Goal: Information Seeking & Learning: Learn about a topic

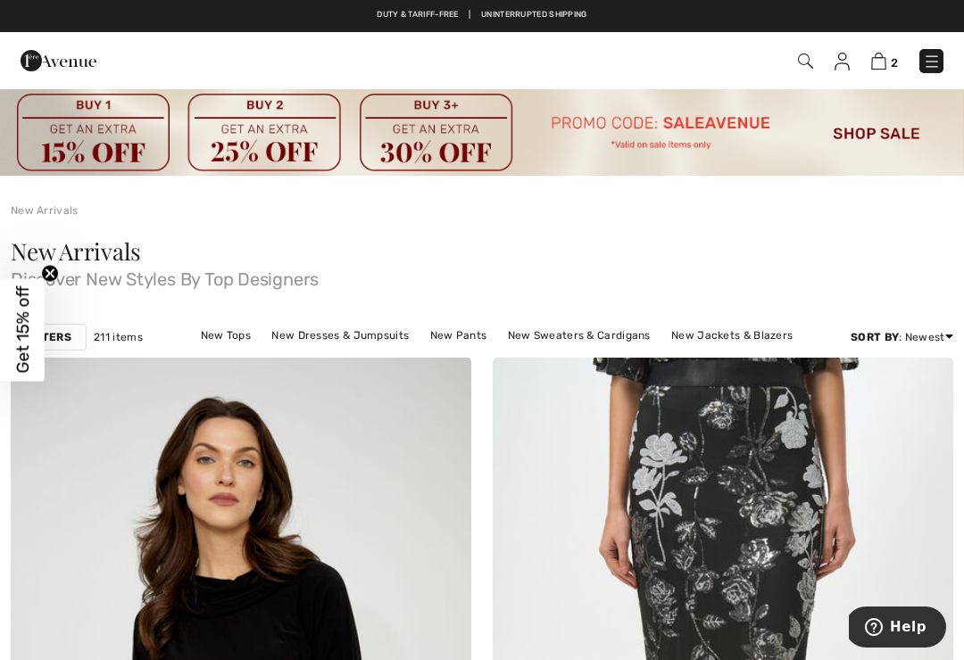
click at [882, 129] on img at bounding box center [482, 131] width 964 height 88
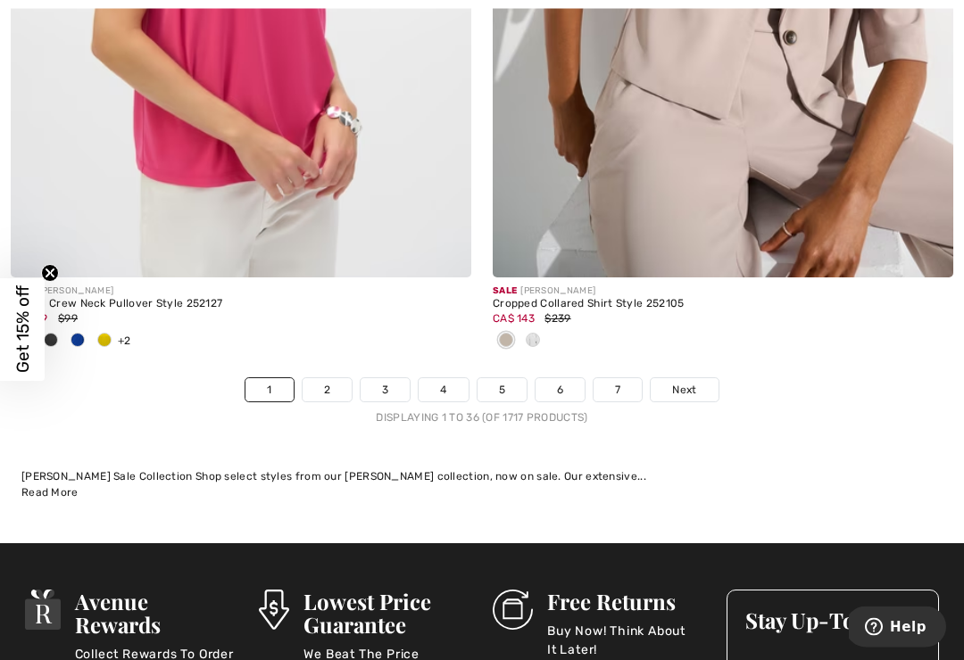
scroll to position [14217, 0]
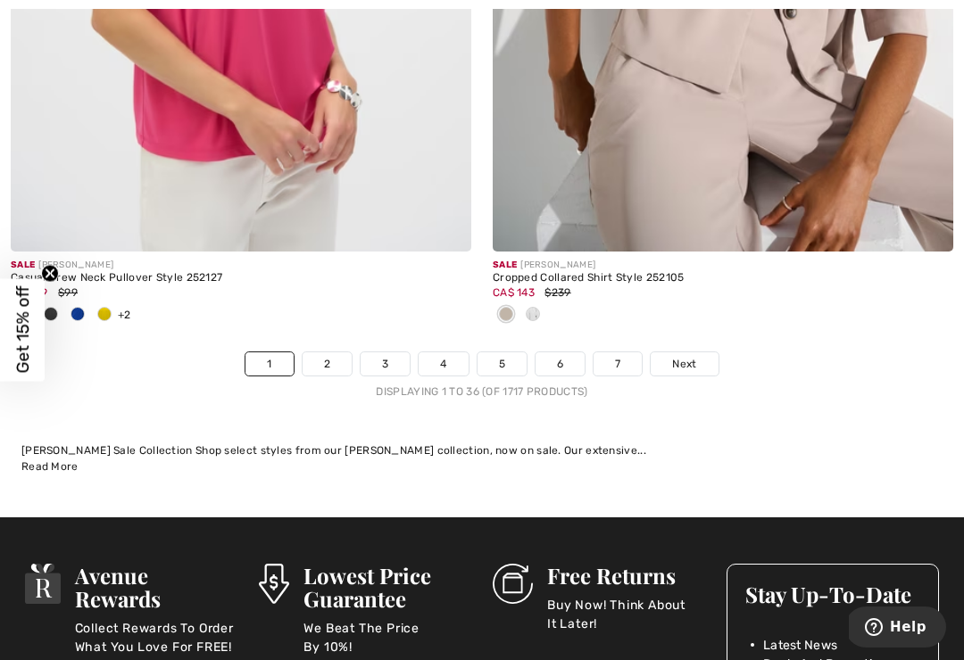
click at [327, 358] on link "2" at bounding box center [327, 363] width 49 height 23
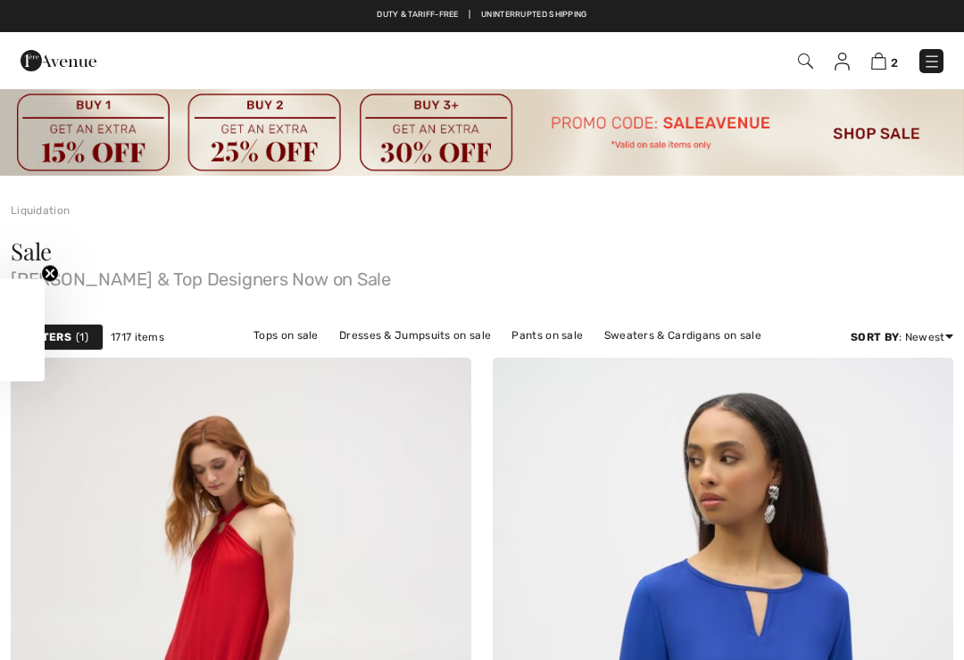
checkbox input "true"
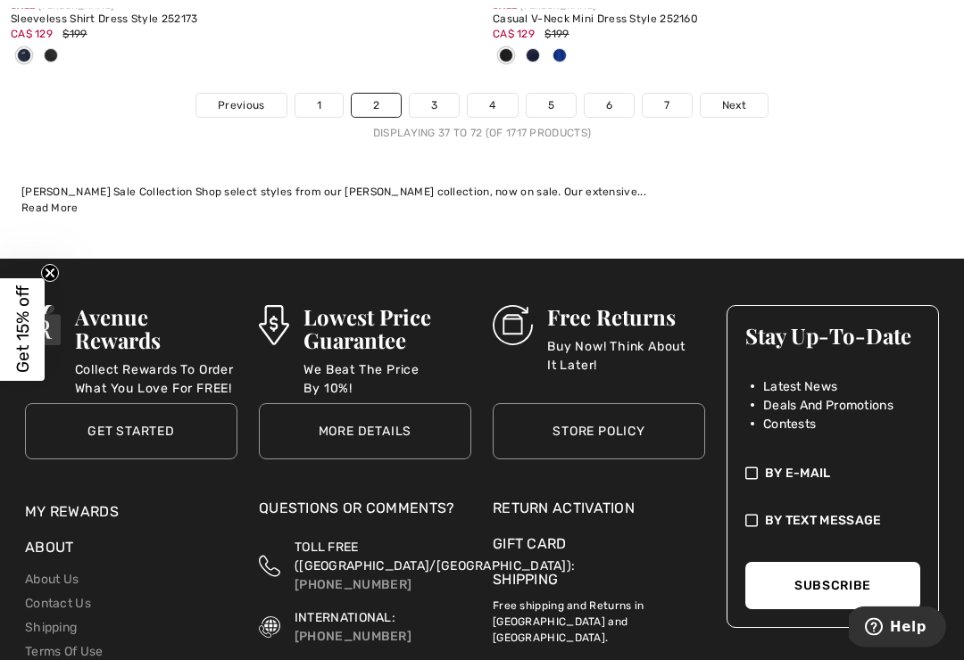
scroll to position [14883, 0]
click at [433, 96] on link "3" at bounding box center [434, 105] width 49 height 23
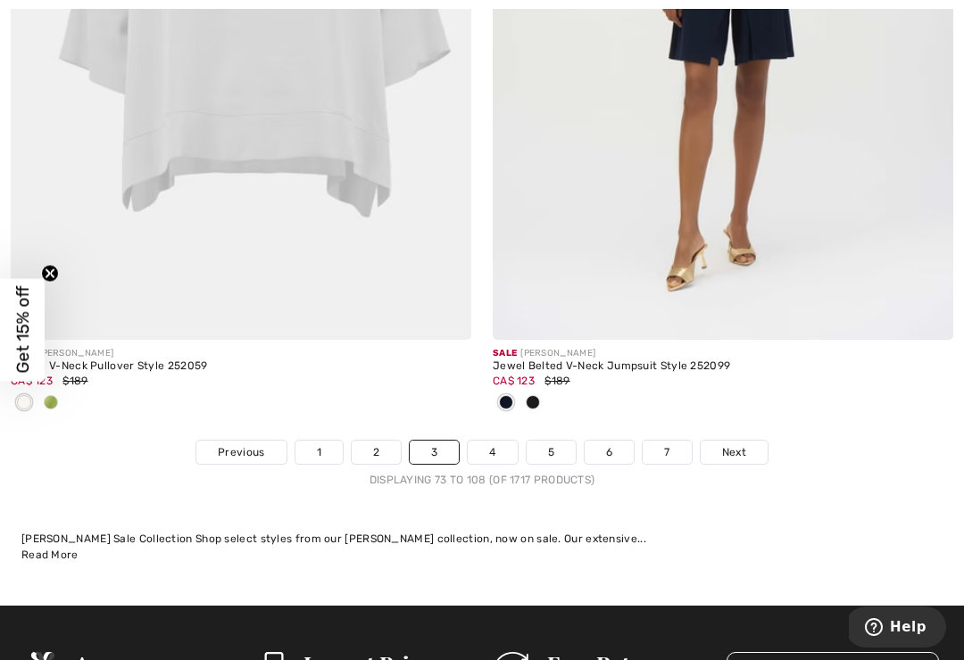
scroll to position [14536, 0]
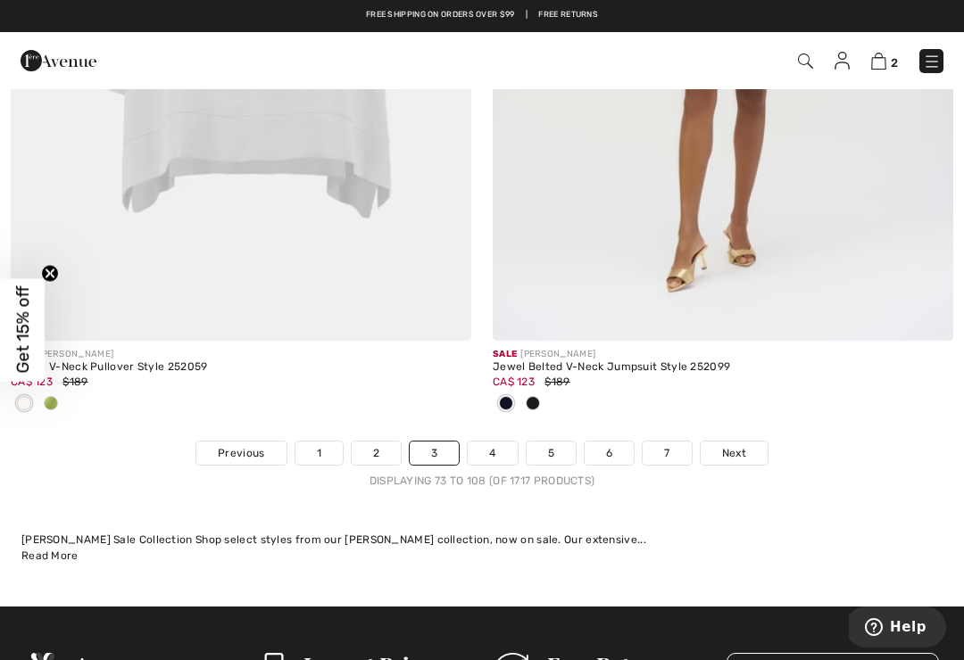
click at [496, 442] on link "4" at bounding box center [492, 453] width 49 height 23
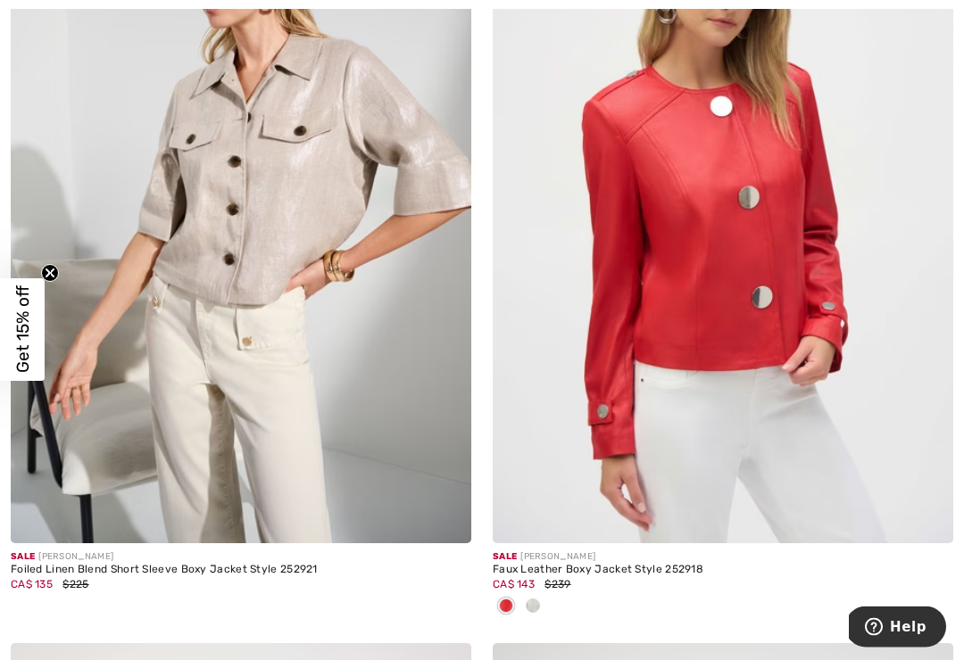
scroll to position [10120, 0]
click at [550, 593] on div at bounding box center [723, 607] width 460 height 29
click at [536, 599] on span at bounding box center [533, 606] width 14 height 14
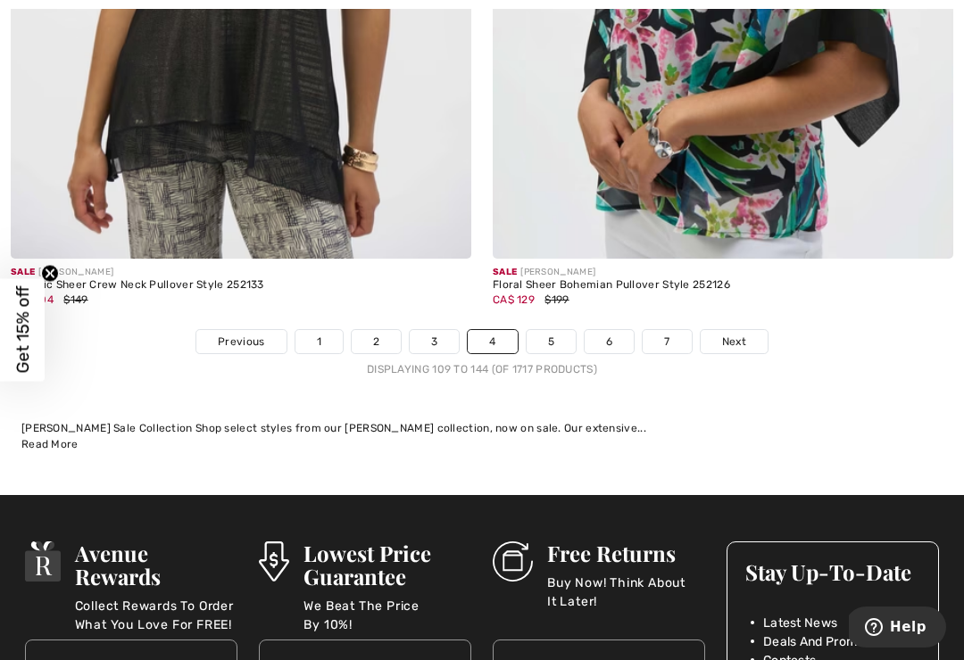
scroll to position [14270, 0]
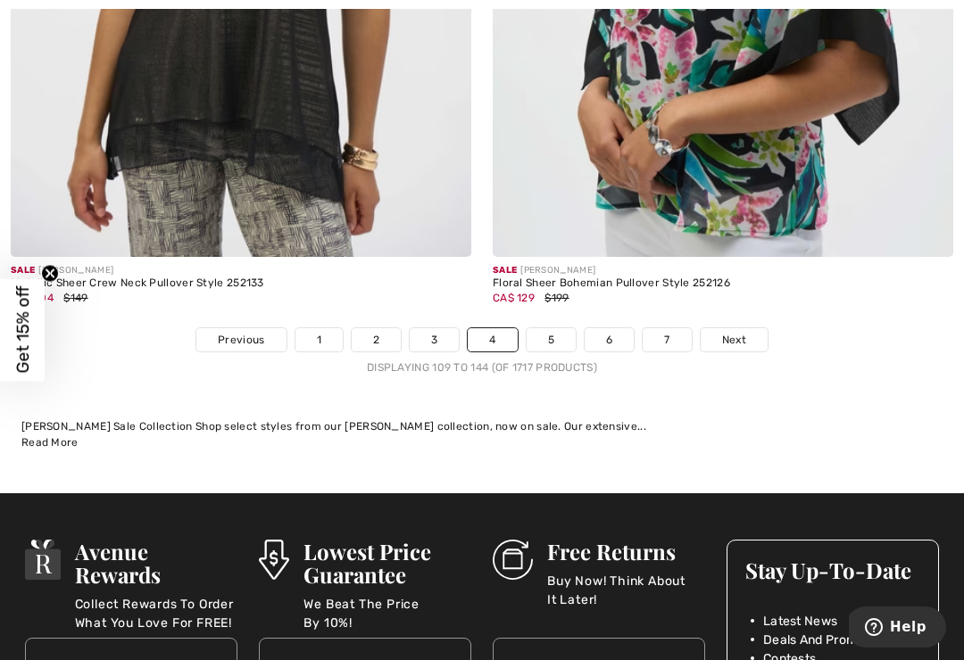
click at [559, 328] on link "5" at bounding box center [550, 339] width 49 height 23
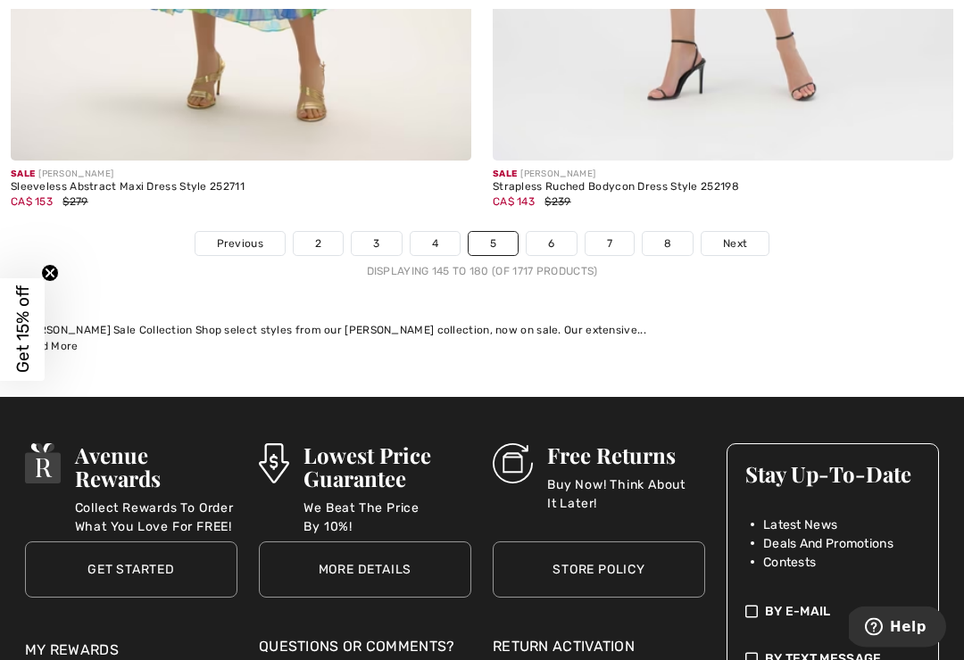
scroll to position [14480, 0]
click at [560, 235] on link "6" at bounding box center [550, 243] width 49 height 23
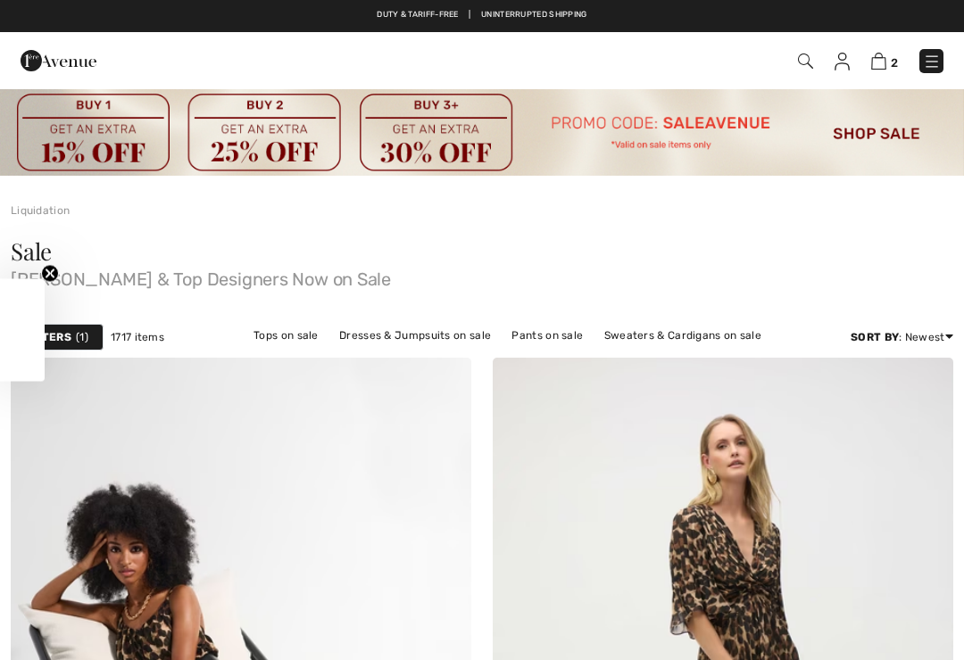
checkbox input "true"
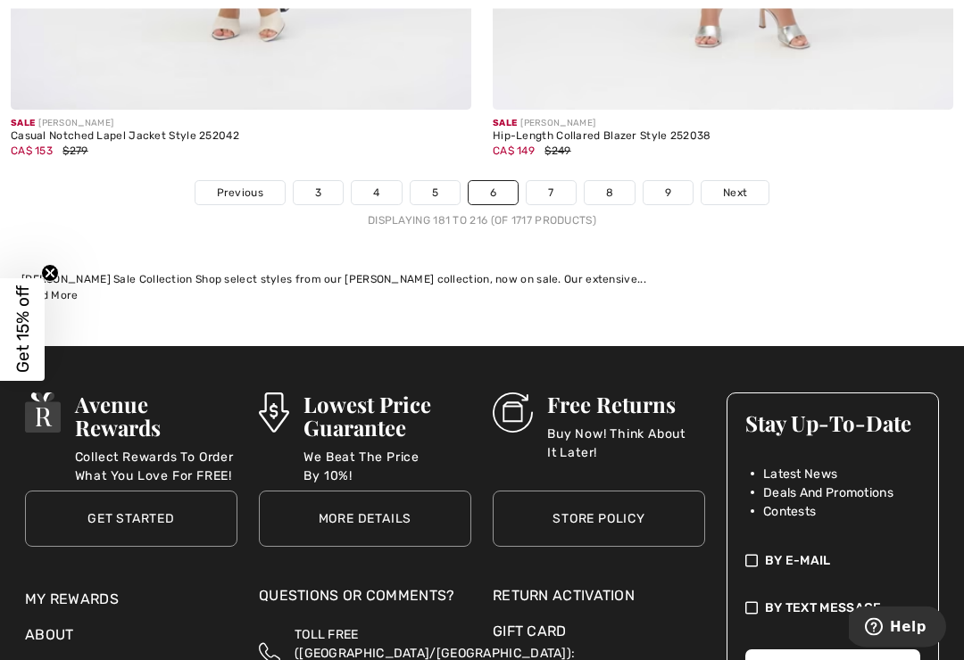
scroll to position [14443, 0]
click at [554, 186] on link "7" at bounding box center [550, 192] width 48 height 23
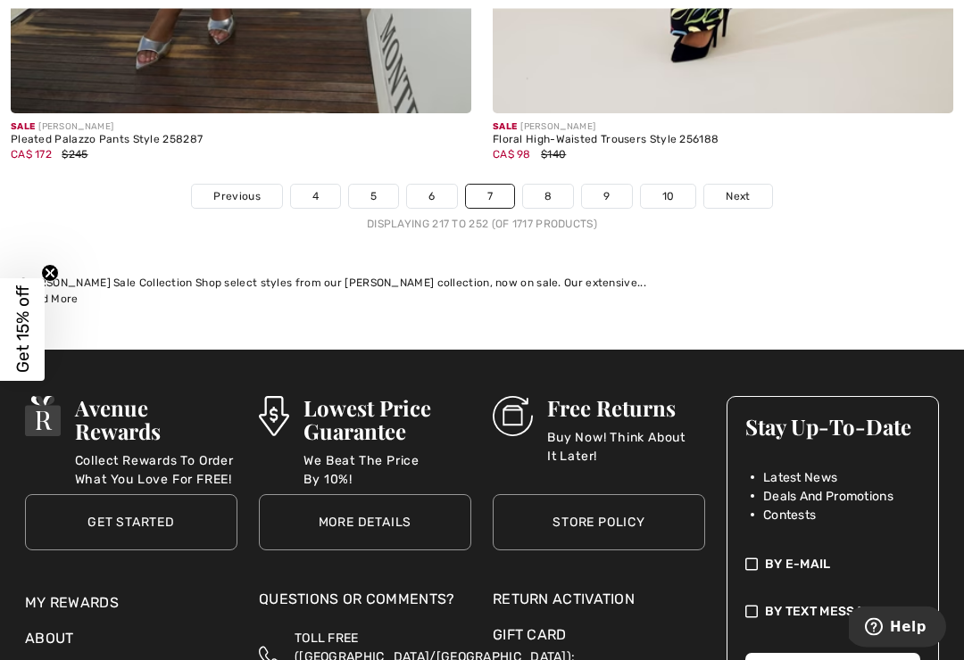
scroll to position [14631, 0]
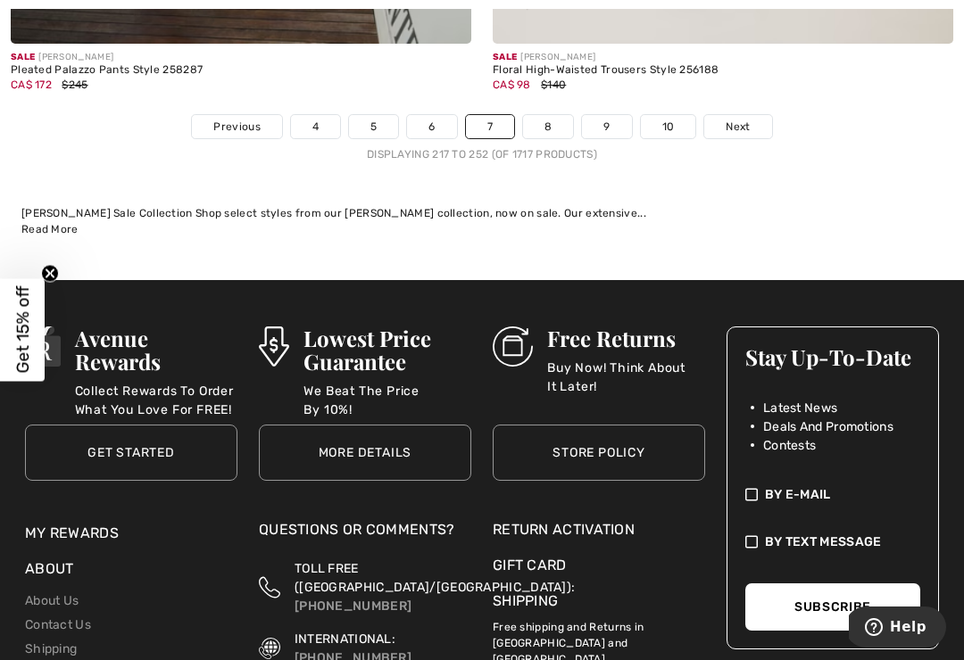
click at [551, 118] on link "8" at bounding box center [548, 126] width 50 height 23
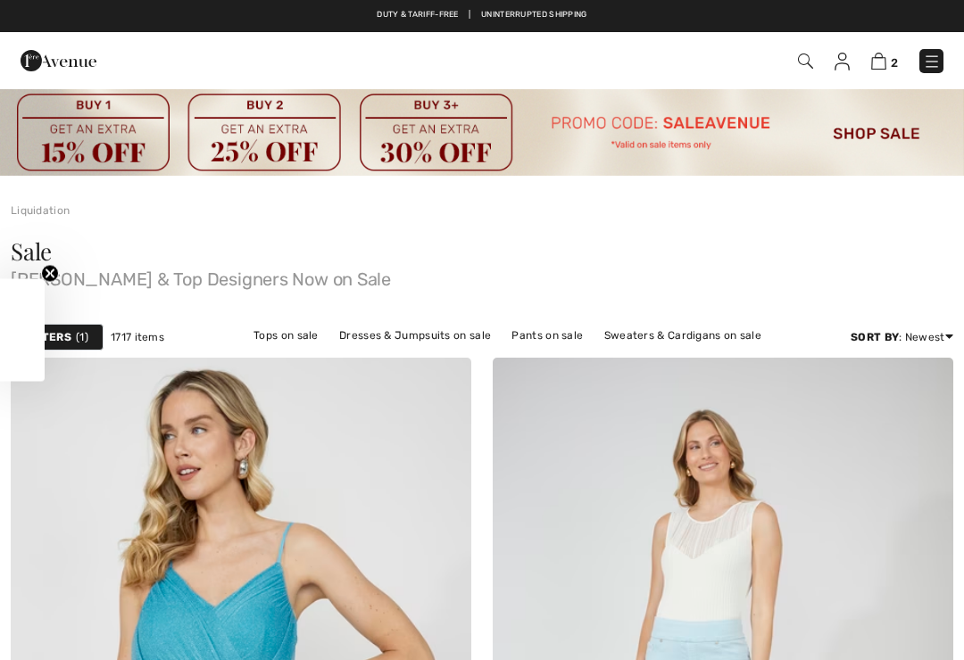
checkbox input "true"
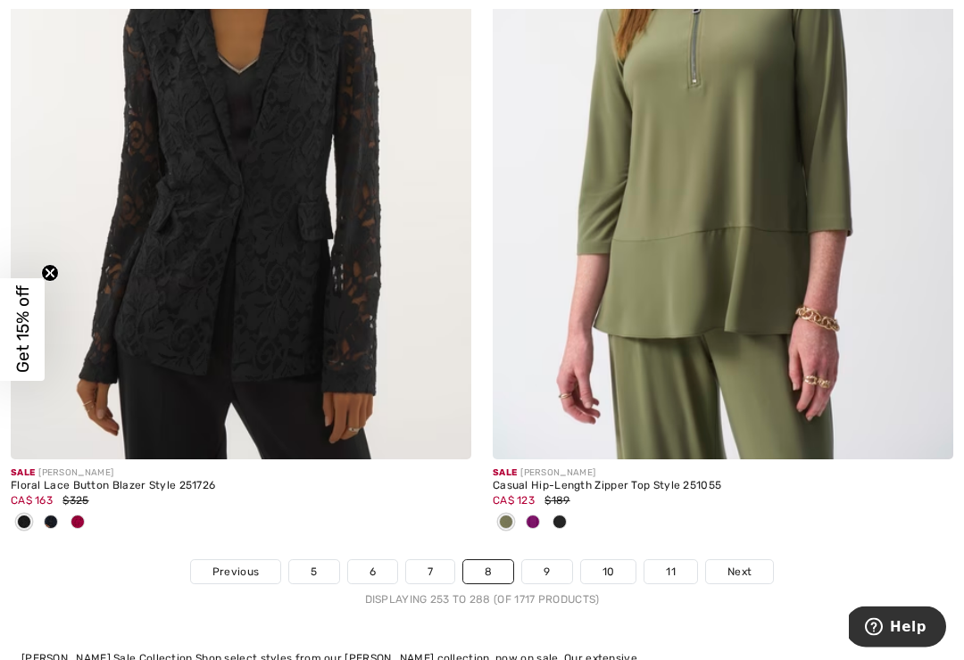
scroll to position [14299, 0]
click at [552, 562] on link "9" at bounding box center [546, 571] width 49 height 23
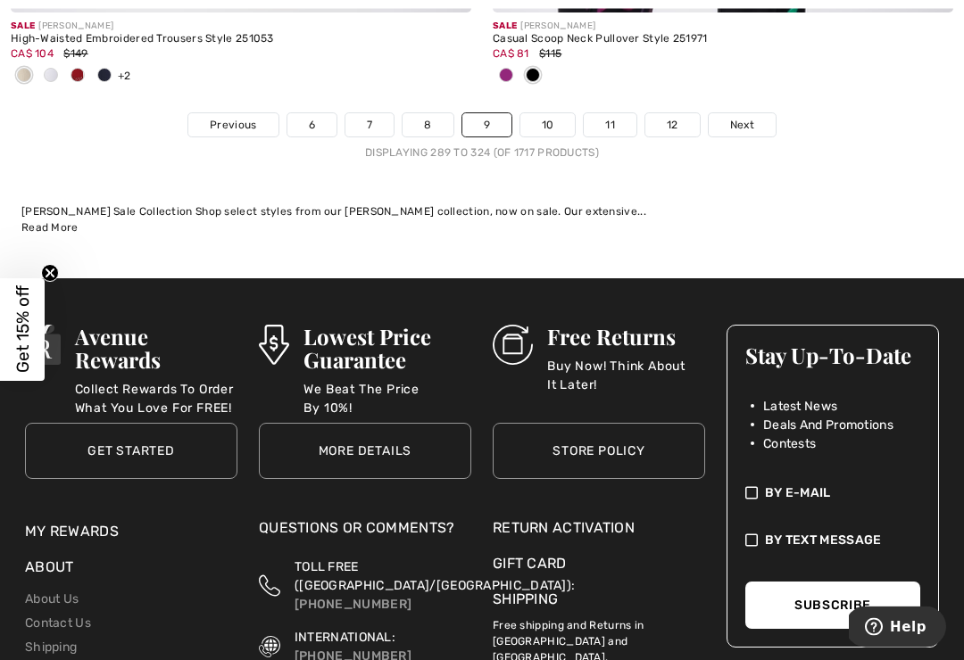
scroll to position [14809, 0]
click at [550, 113] on link "10" at bounding box center [547, 124] width 55 height 23
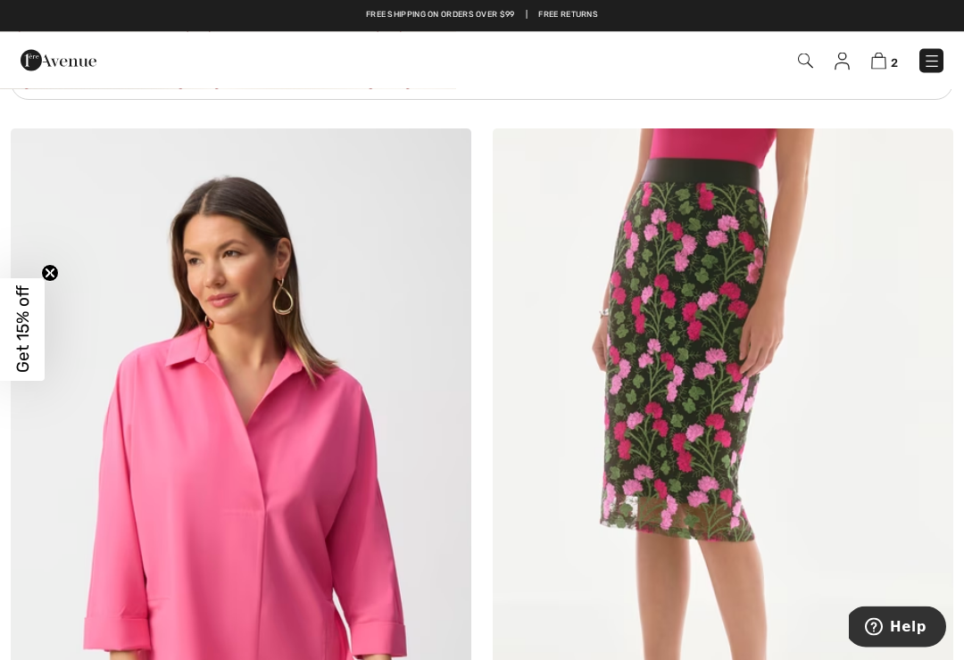
scroll to position [5327, 0]
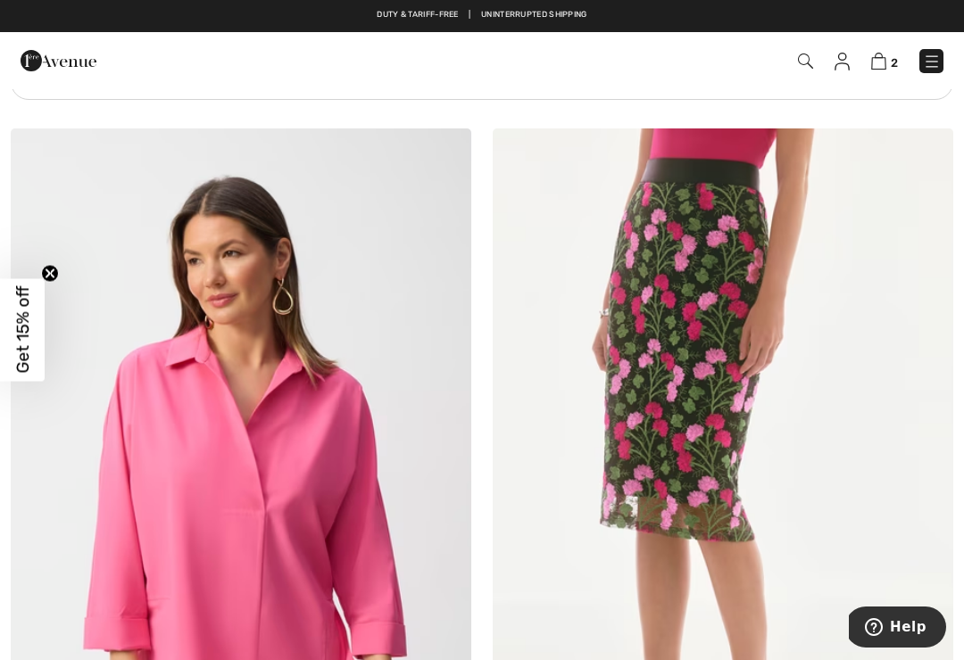
click at [870, 402] on img at bounding box center [723, 473] width 460 height 691
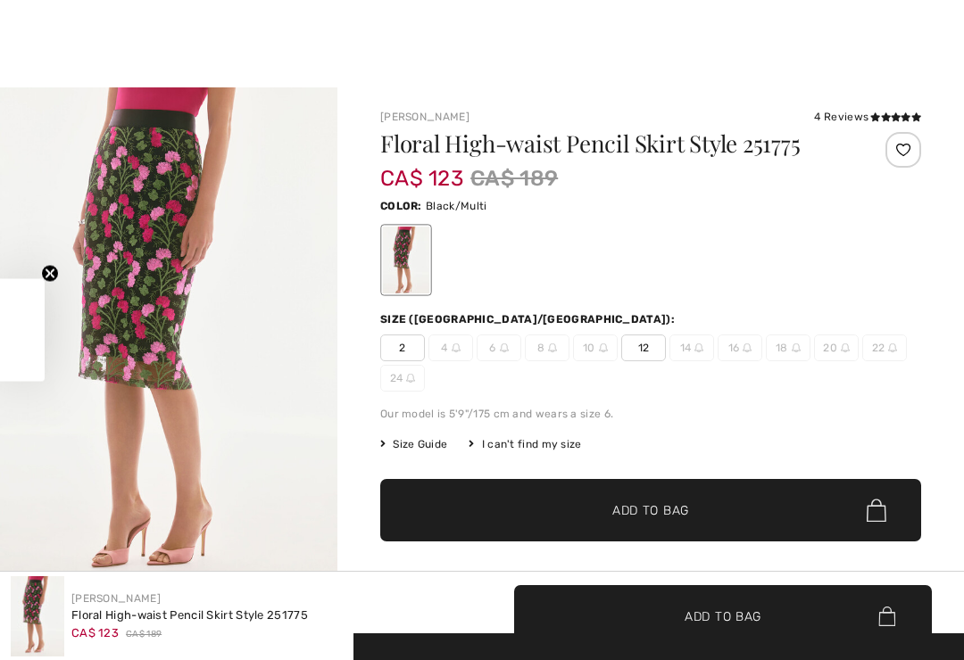
checkbox input "true"
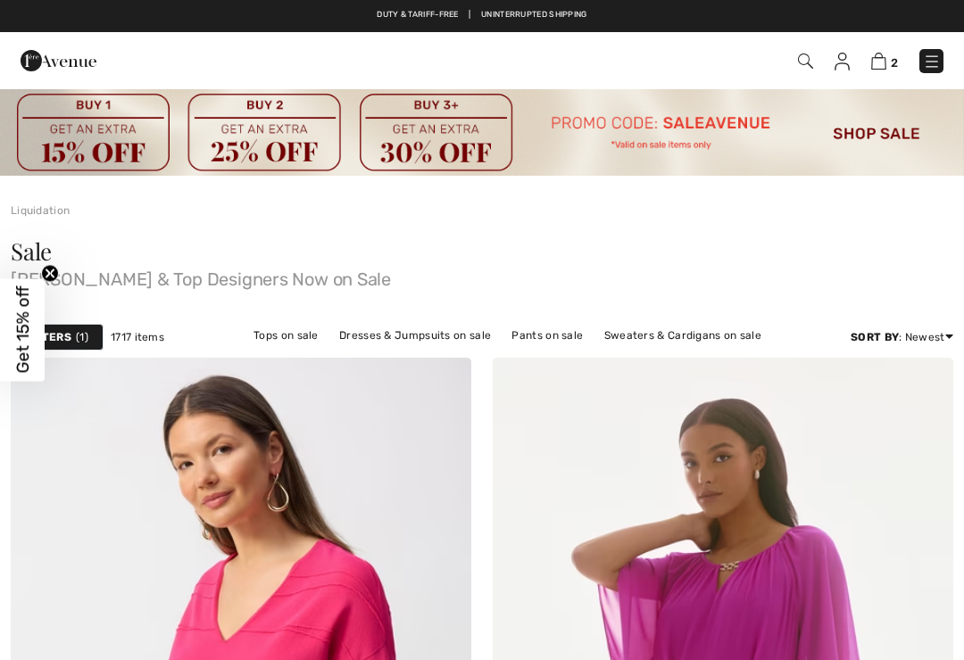
checkbox input "true"
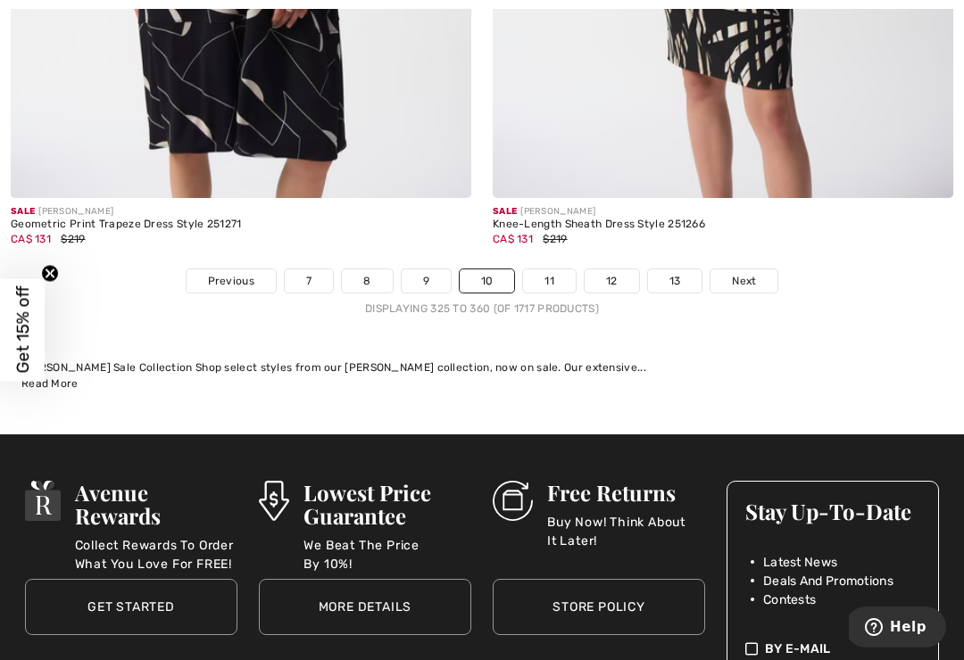
scroll to position [14748, 0]
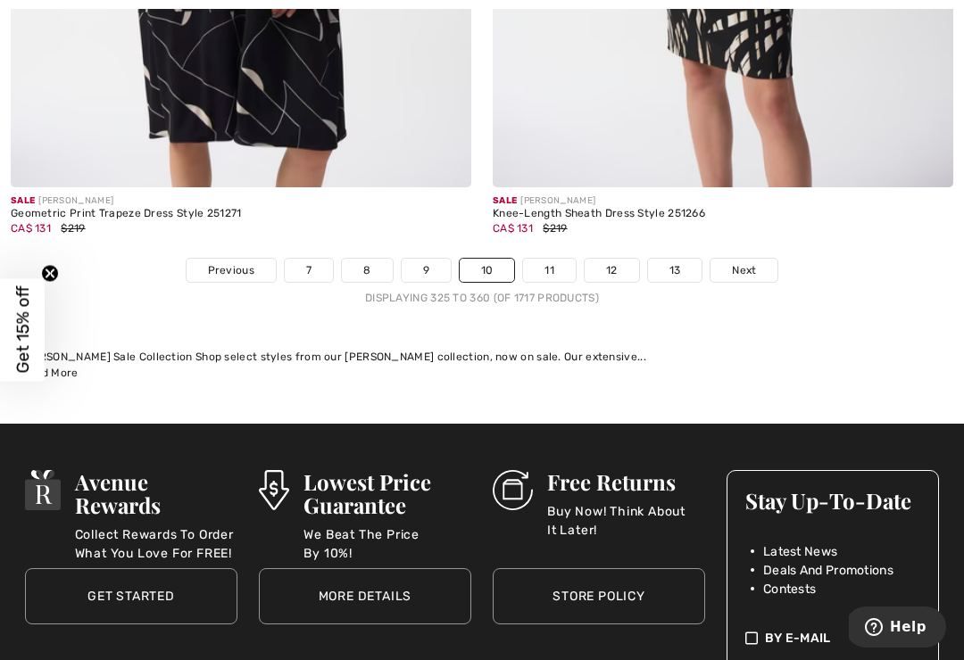
click at [551, 259] on link "11" at bounding box center [549, 270] width 53 height 23
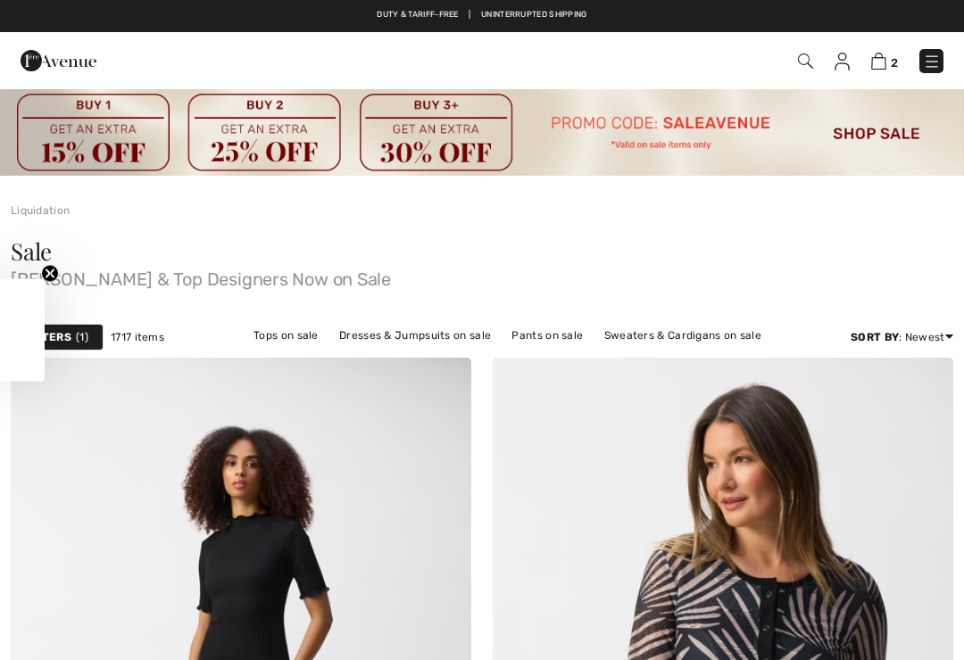
scroll to position [271, 0]
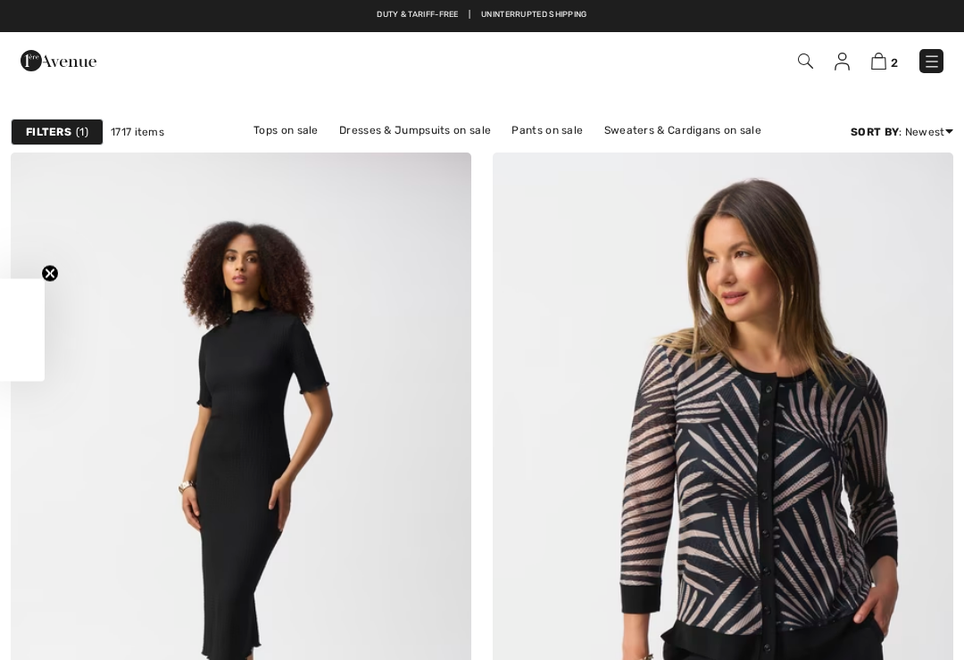
checkbox input "true"
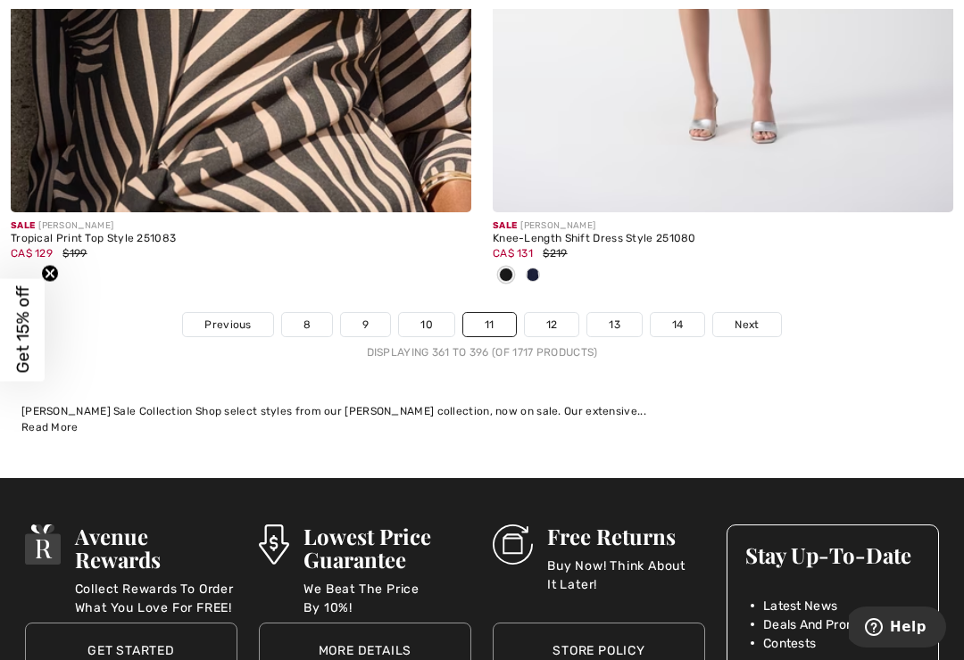
scroll to position [14196, 0]
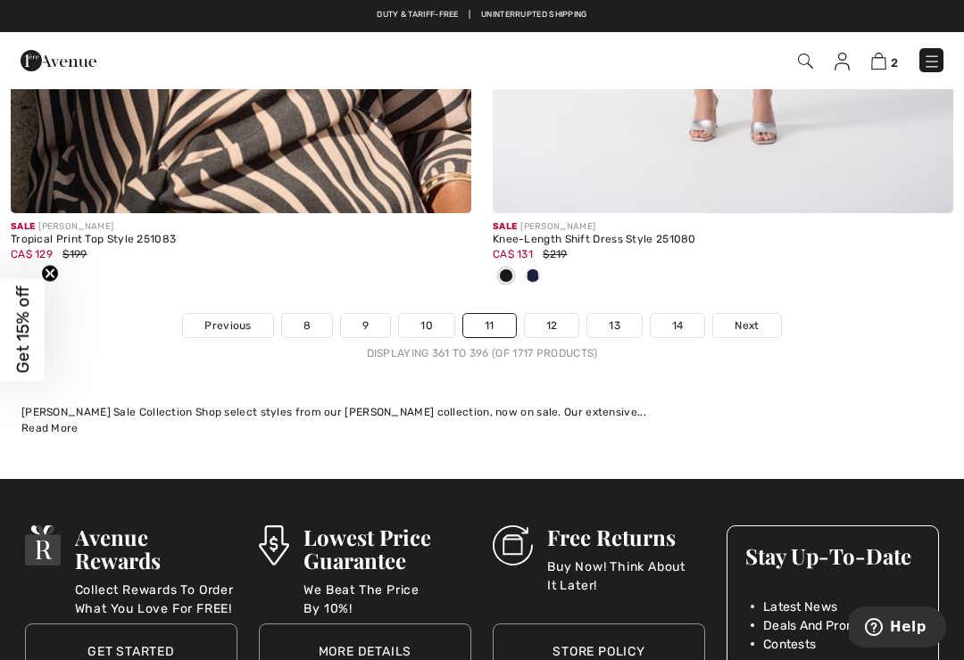
click at [553, 317] on link "12" at bounding box center [552, 325] width 54 height 23
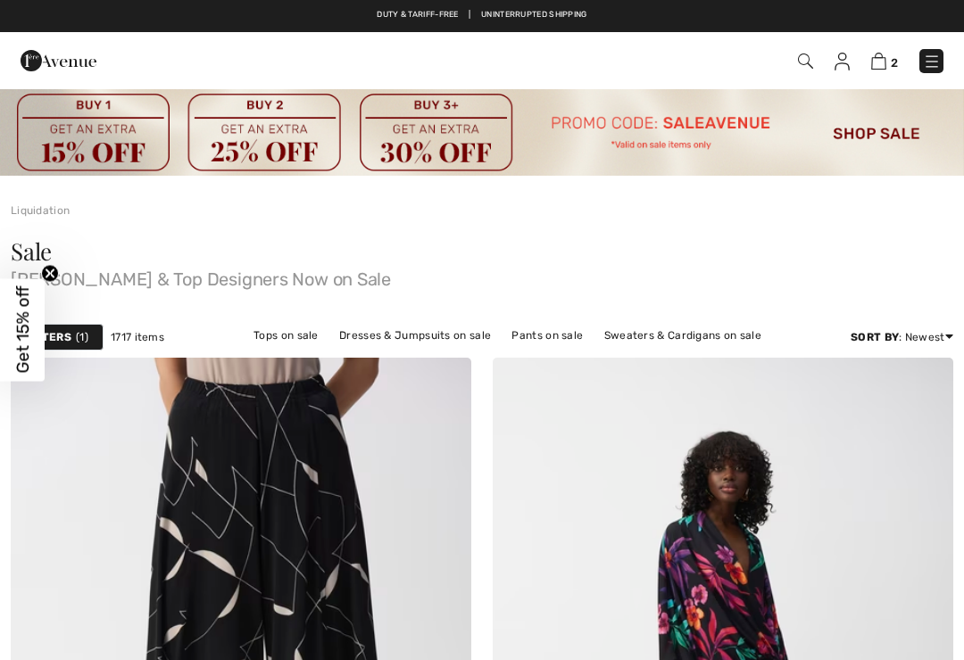
checkbox input "true"
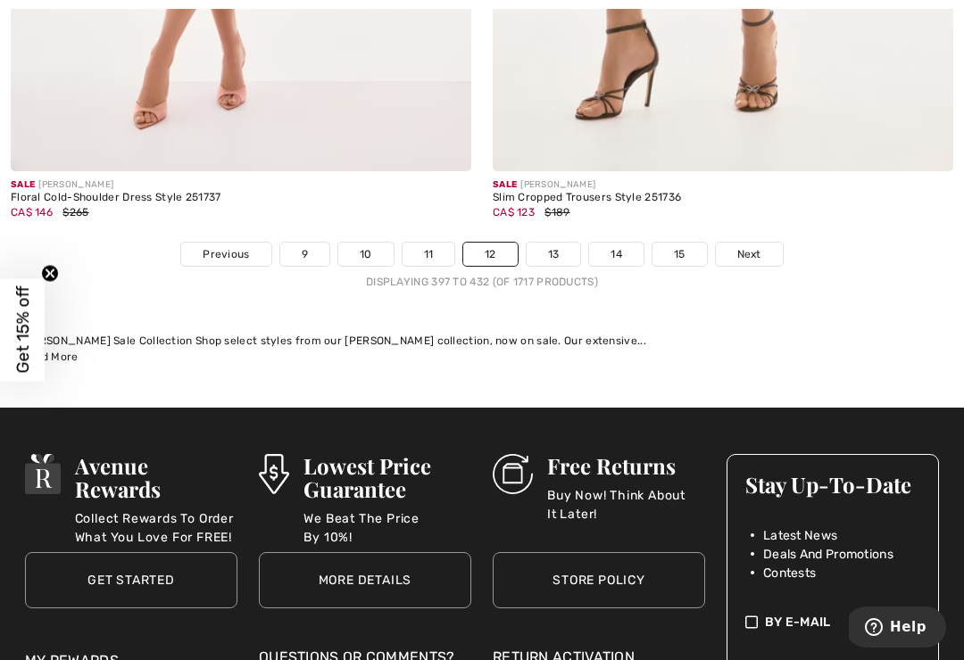
scroll to position [14621, 0]
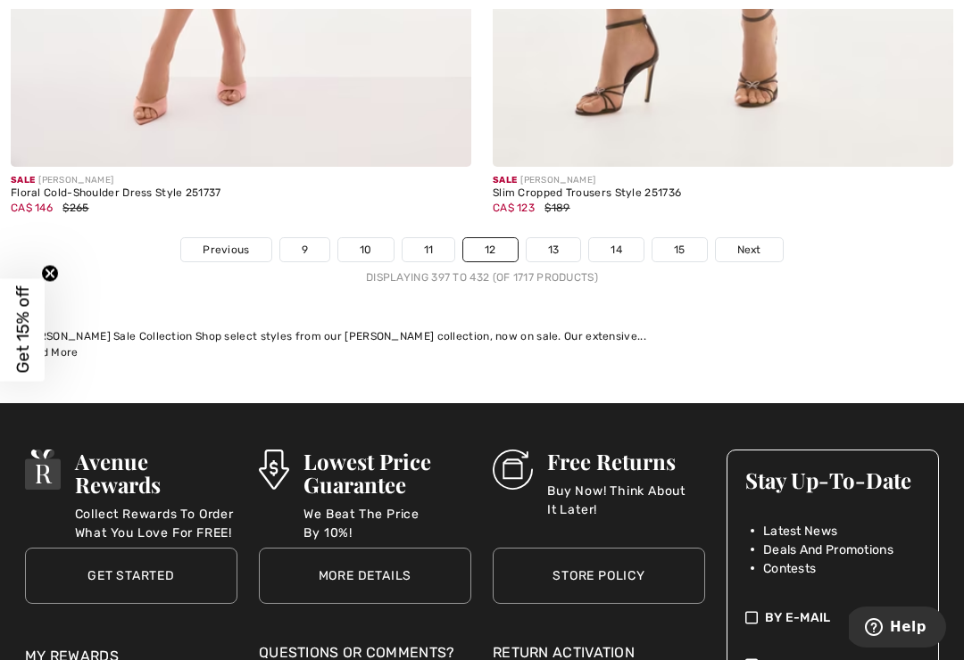
click at [556, 238] on link "13" at bounding box center [553, 249] width 54 height 23
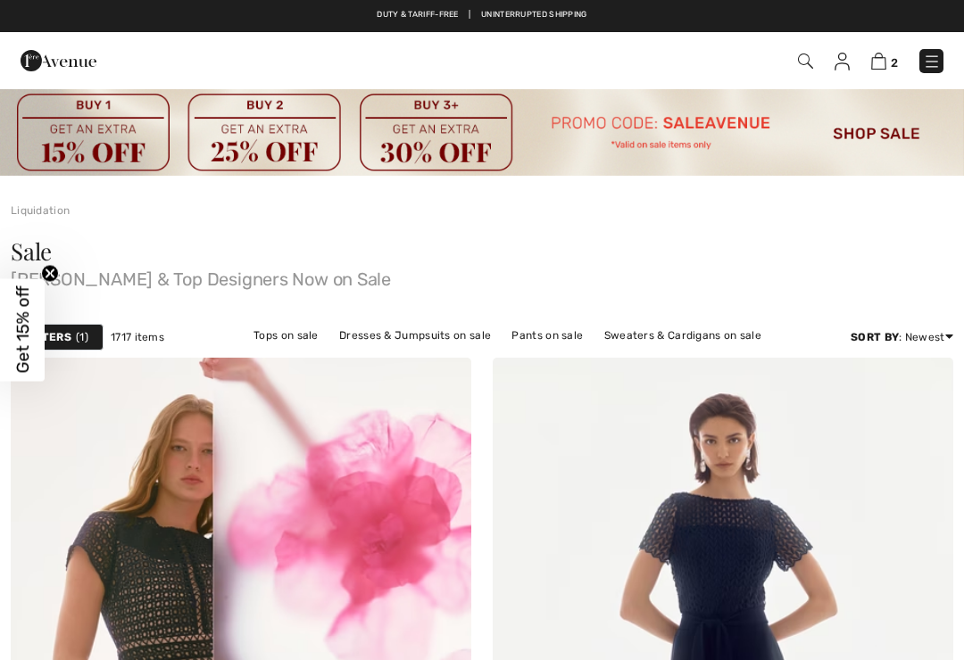
checkbox input "true"
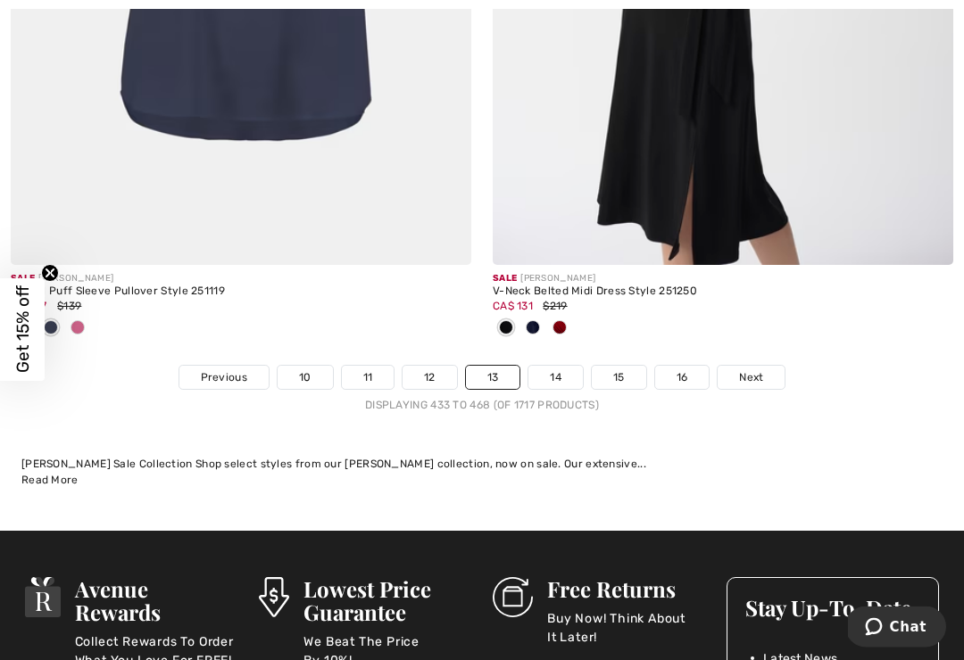
scroll to position [14673, 0]
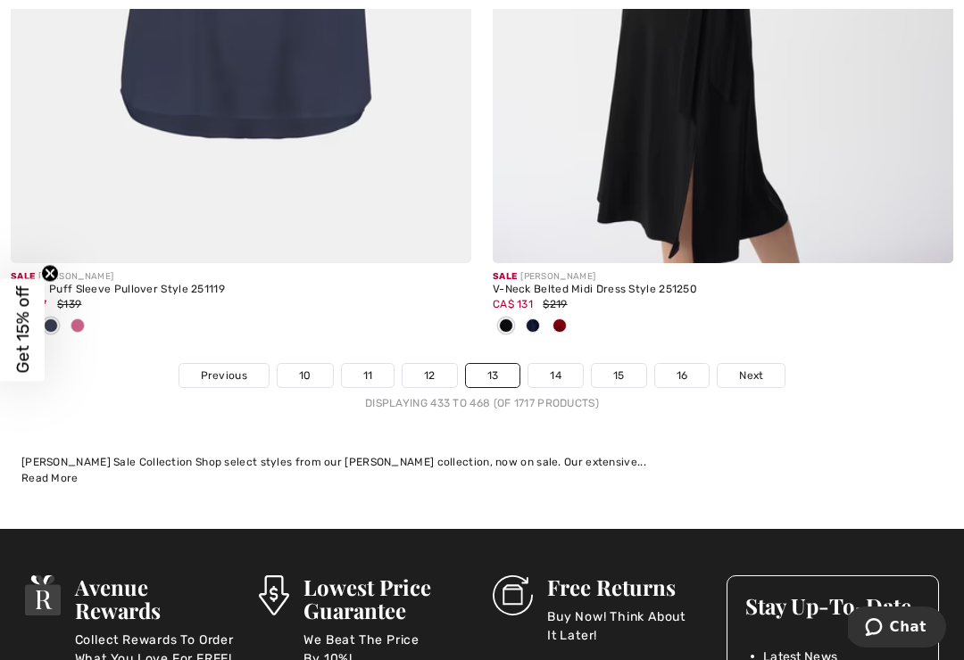
click at [559, 369] on link "14" at bounding box center [555, 375] width 54 height 23
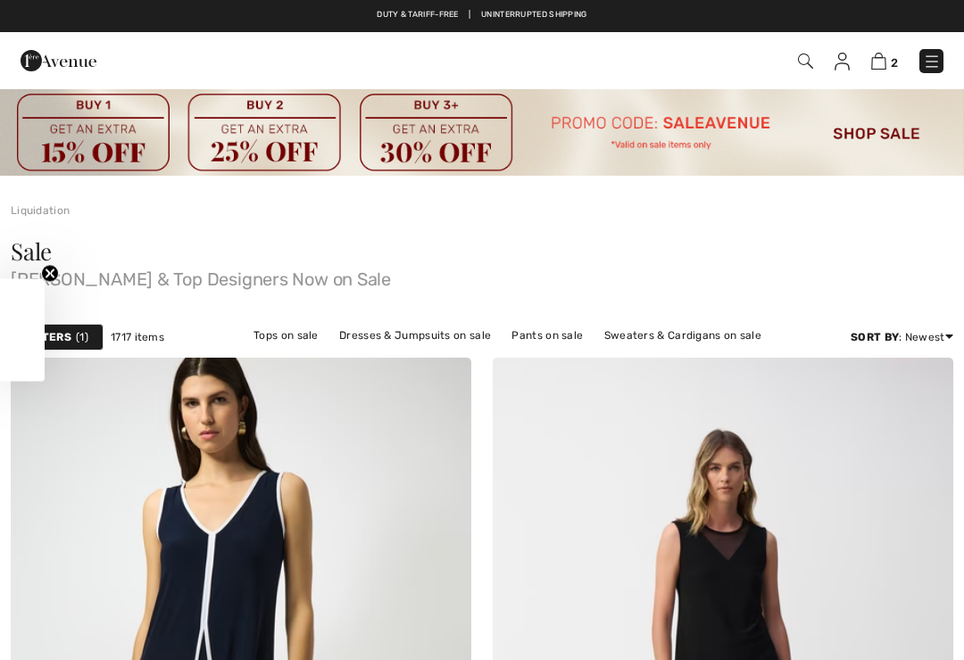
checkbox input "true"
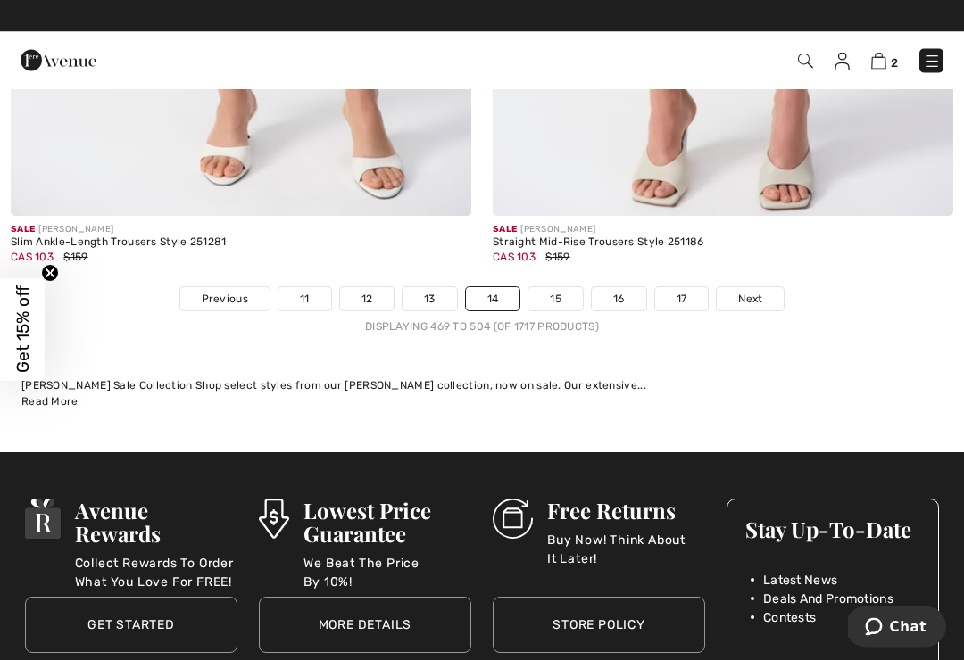
scroll to position [14429, 0]
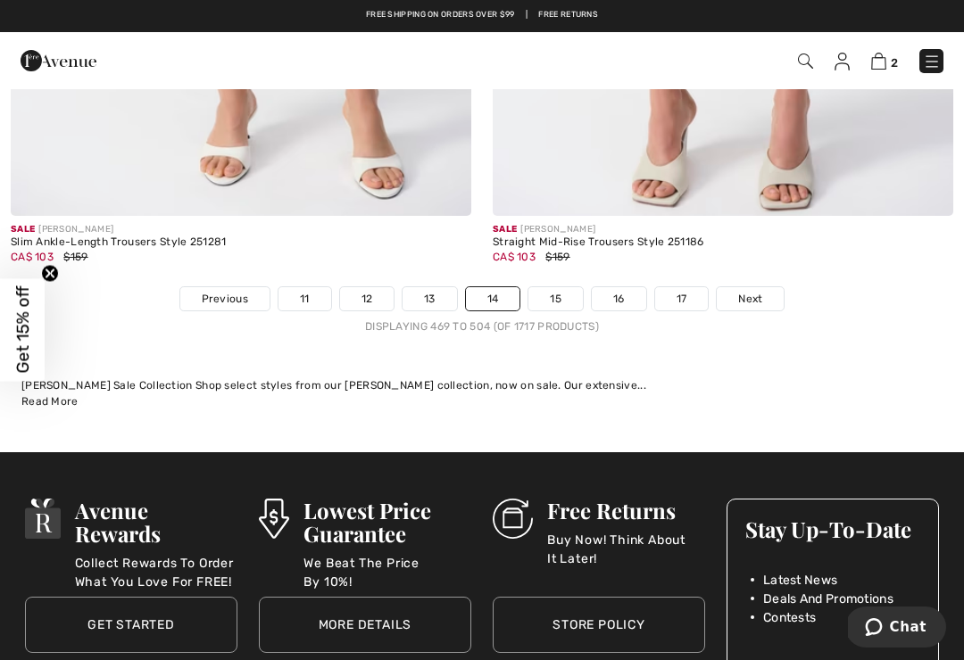
click at [558, 288] on link "15" at bounding box center [555, 298] width 54 height 23
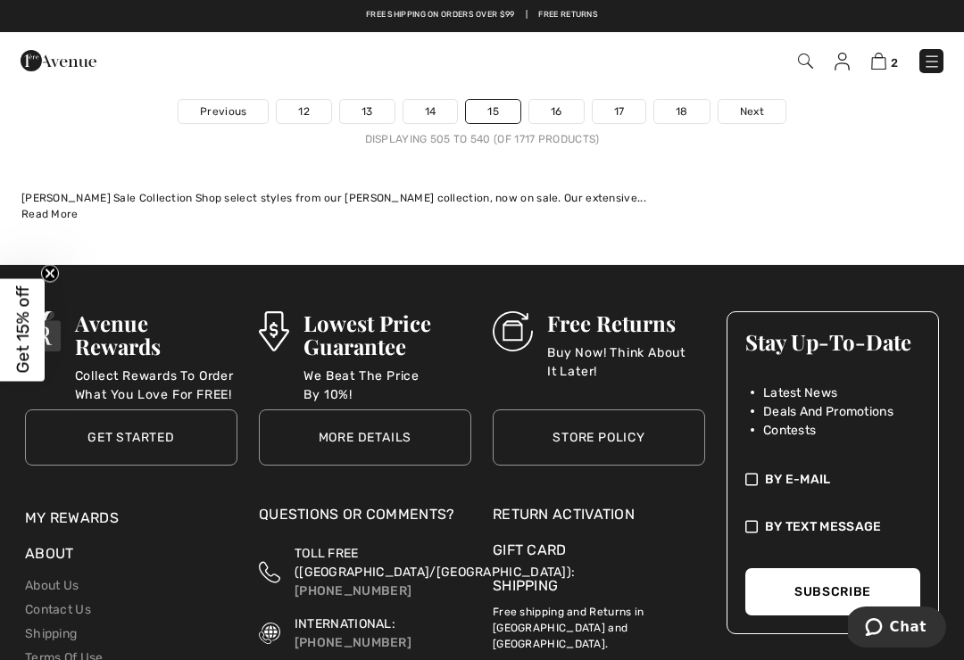
scroll to position [14552, 0]
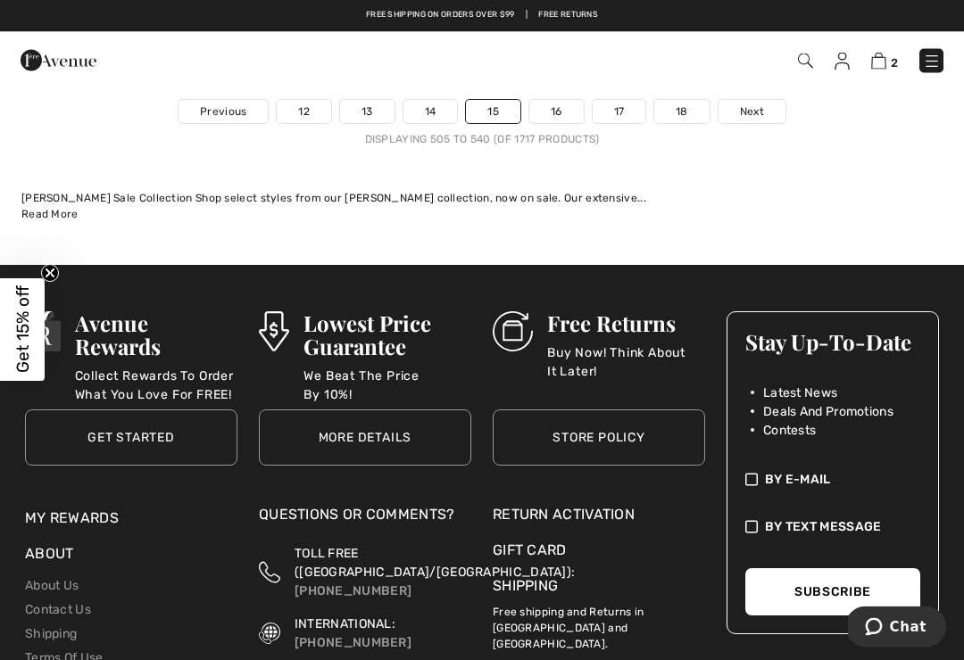
click at [560, 101] on link "16" at bounding box center [556, 112] width 54 height 23
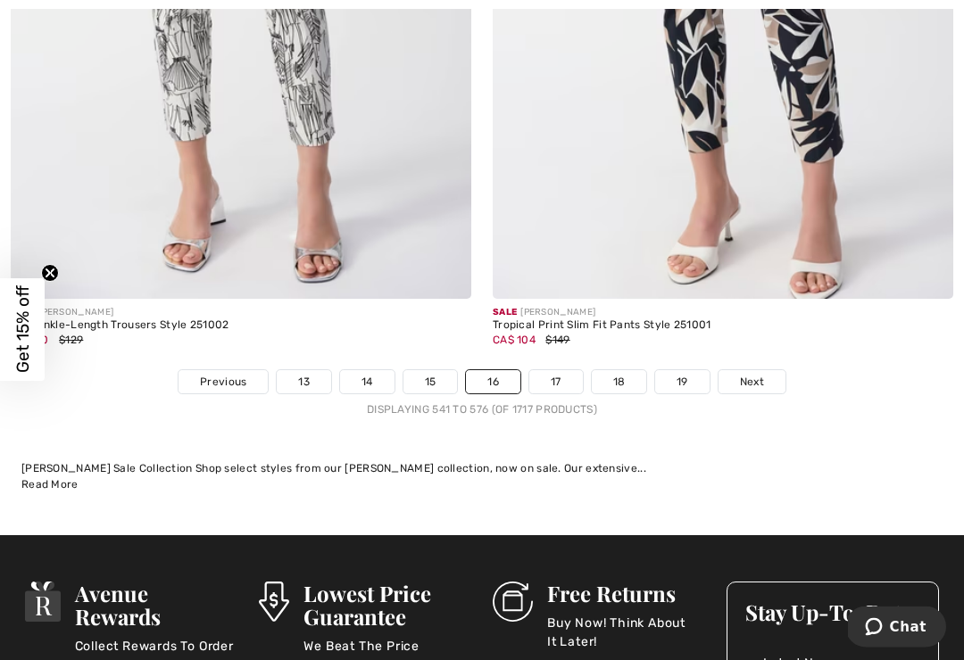
scroll to position [14323, 0]
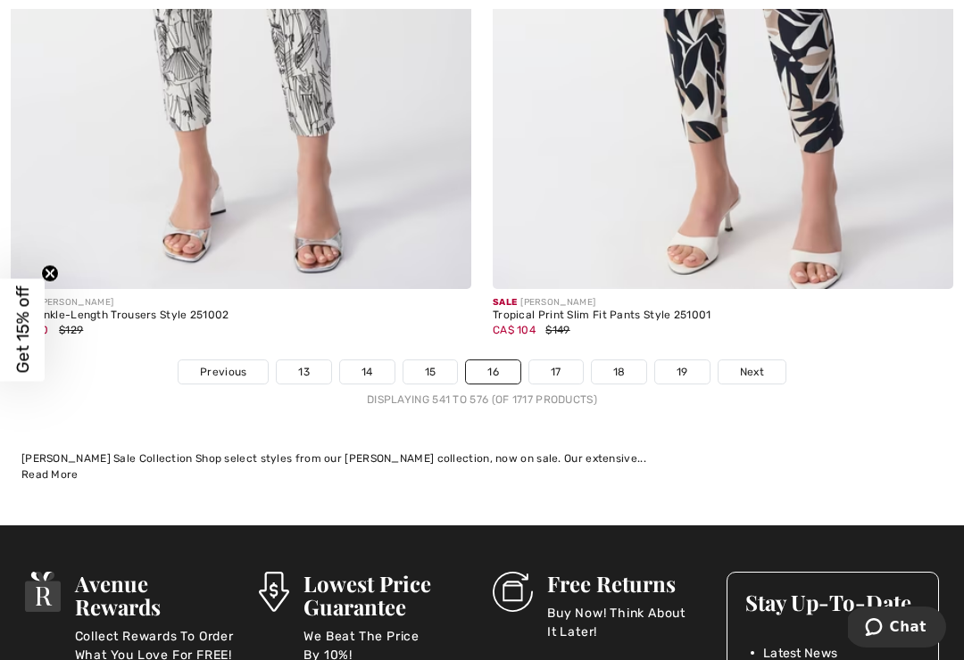
click at [565, 365] on link "17" at bounding box center [556, 372] width 54 height 23
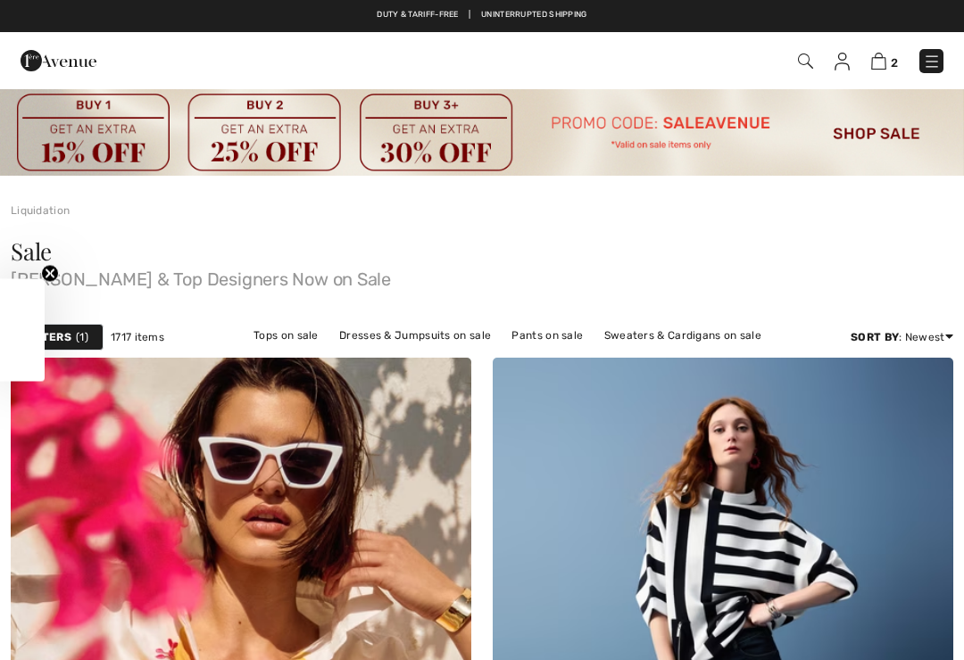
checkbox input "true"
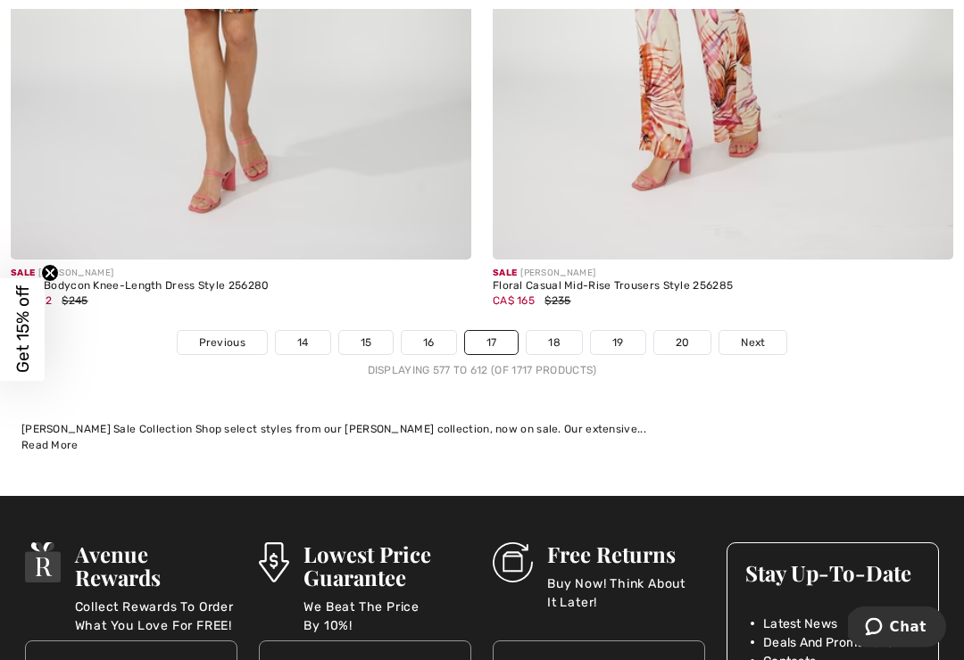
scroll to position [14326, 0]
click at [572, 331] on link "18" at bounding box center [553, 342] width 55 height 23
click at [566, 331] on link "18" at bounding box center [553, 342] width 55 height 23
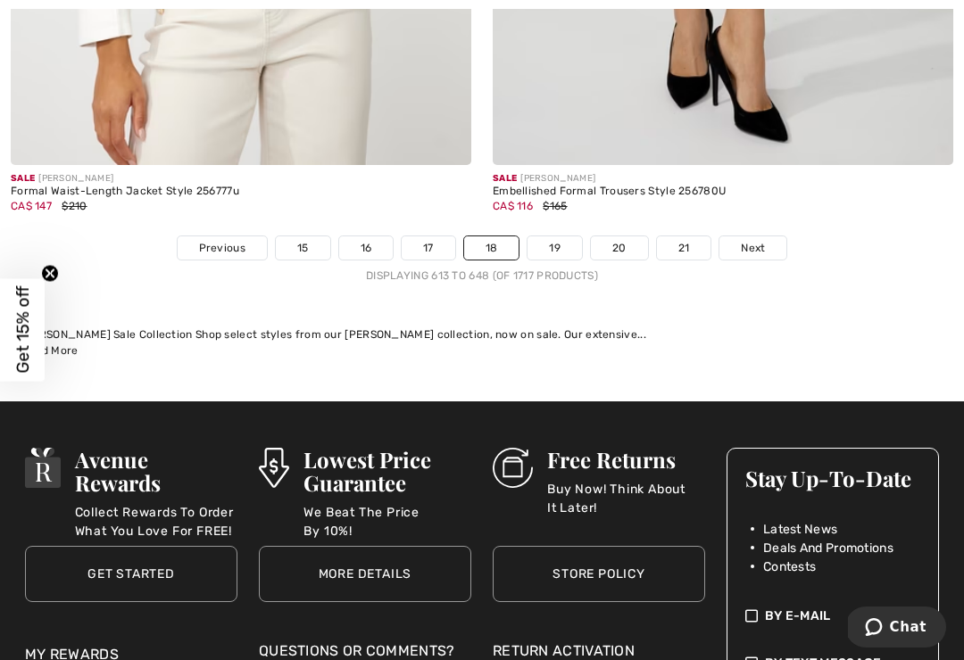
scroll to position [14422, 0]
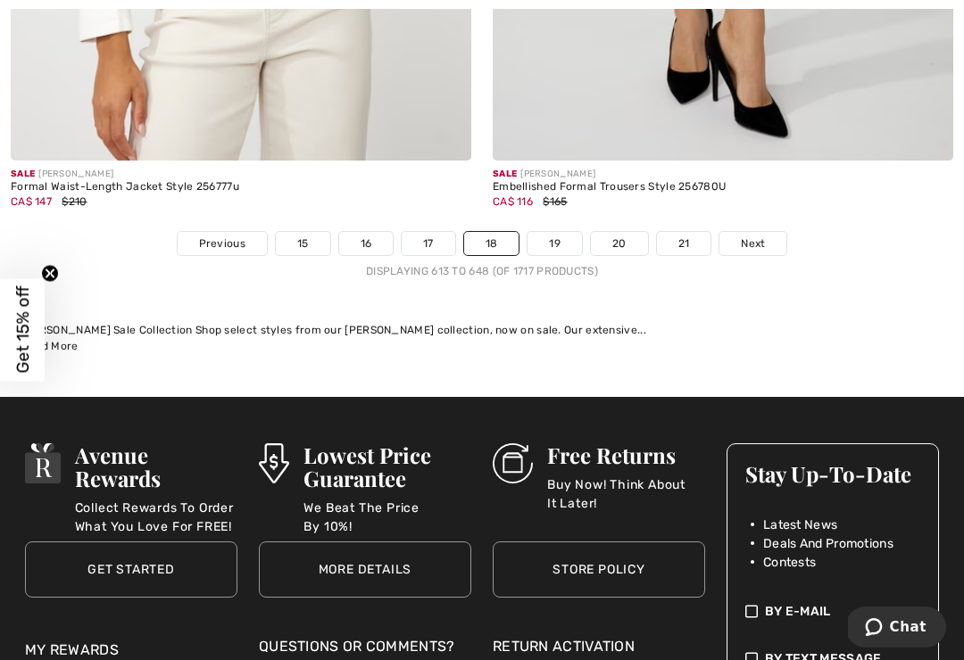
click at [558, 236] on link "19" at bounding box center [554, 243] width 54 height 23
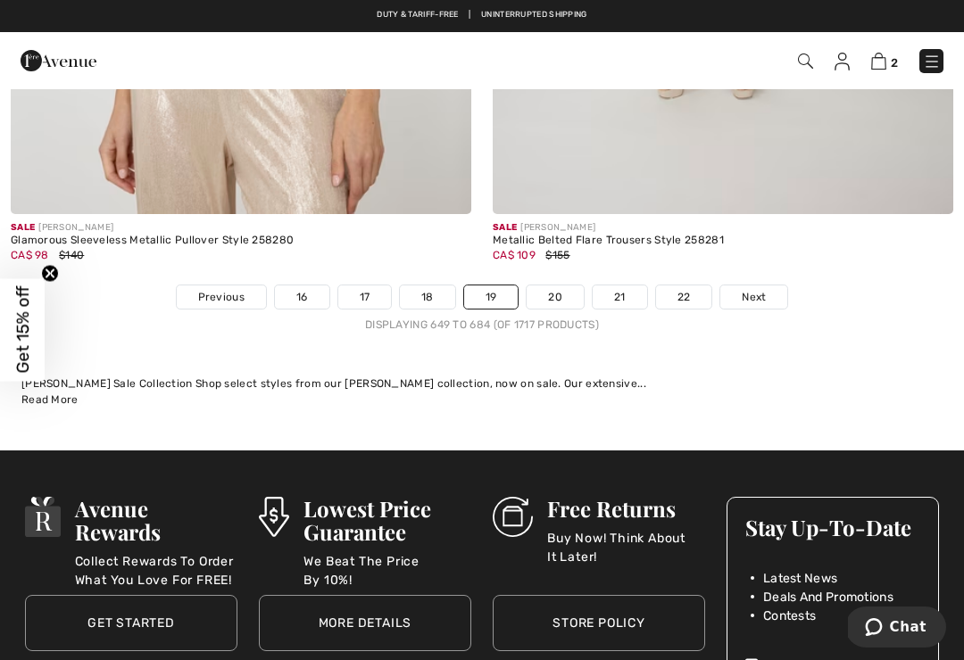
scroll to position [14160, 0]
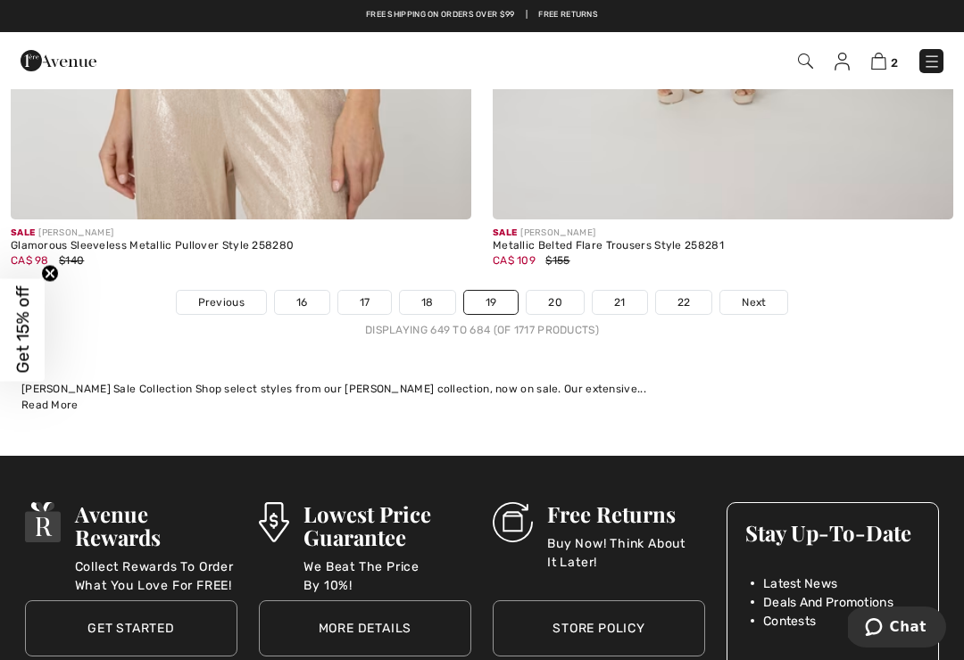
click at [565, 291] on link "20" at bounding box center [554, 302] width 57 height 23
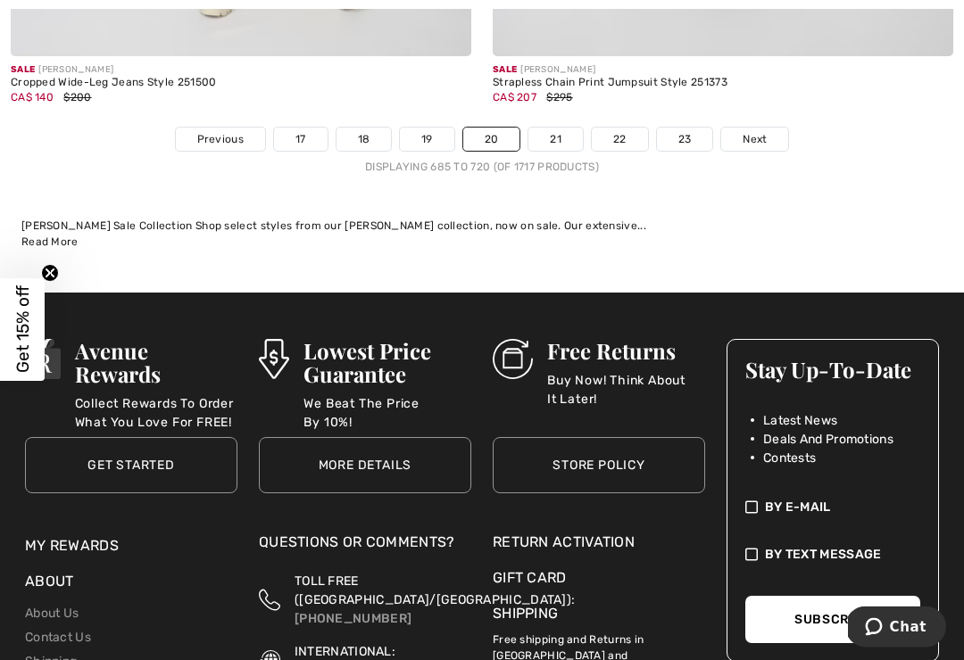
scroll to position [14614, 0]
click at [568, 128] on link "21" at bounding box center [555, 139] width 54 height 23
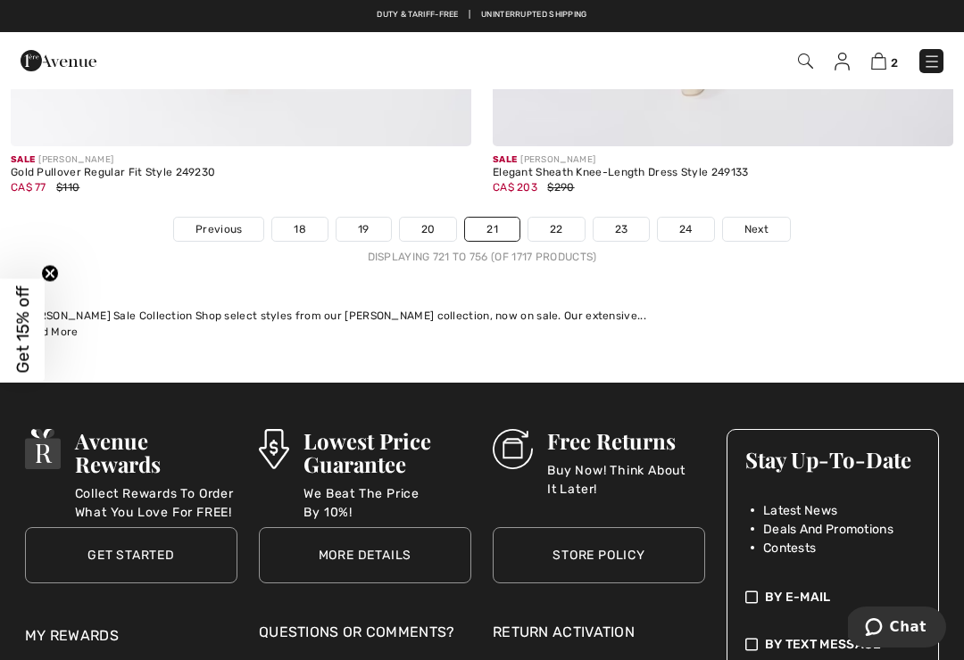
scroll to position [14481, 0]
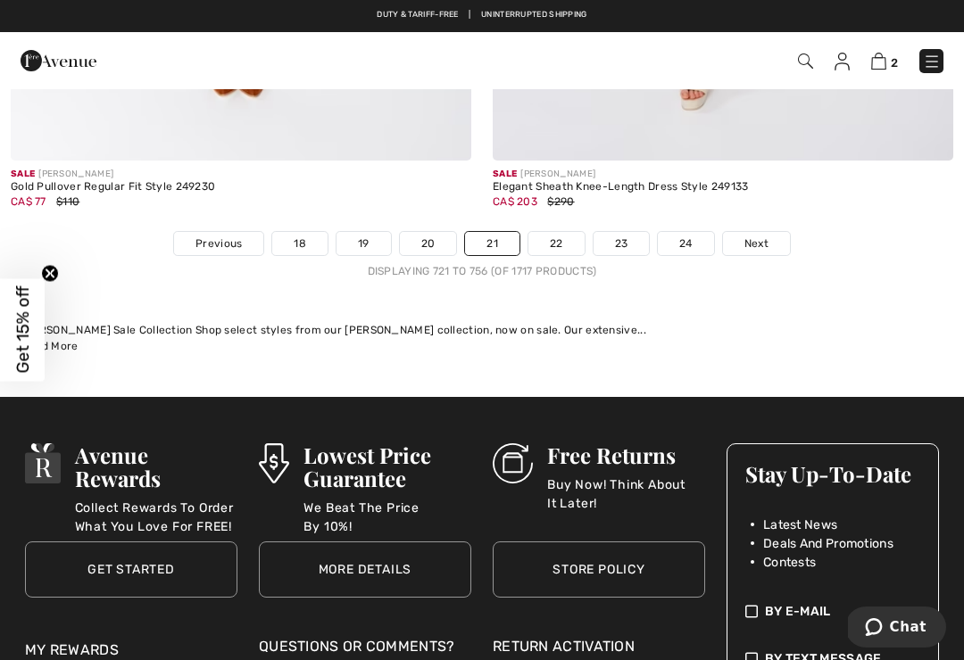
click at [550, 232] on link "22" at bounding box center [556, 243] width 56 height 23
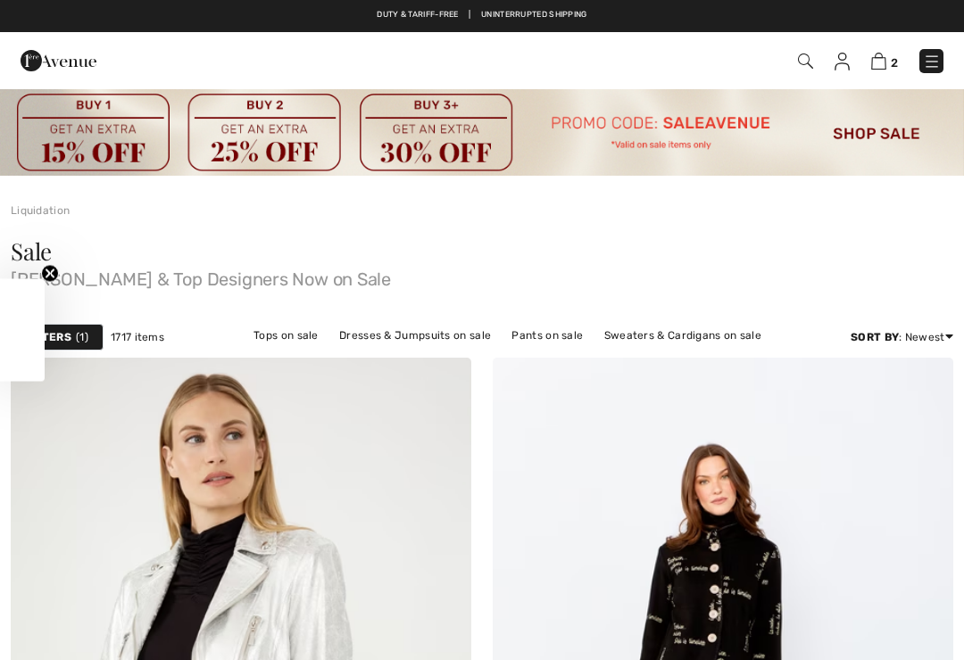
checkbox input "true"
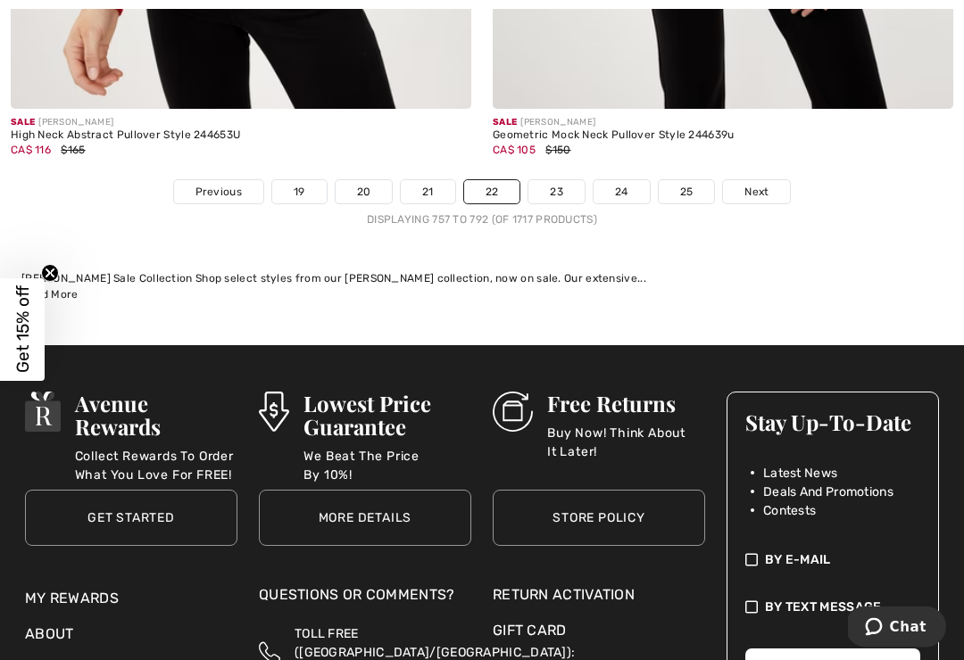
scroll to position [14402, 0]
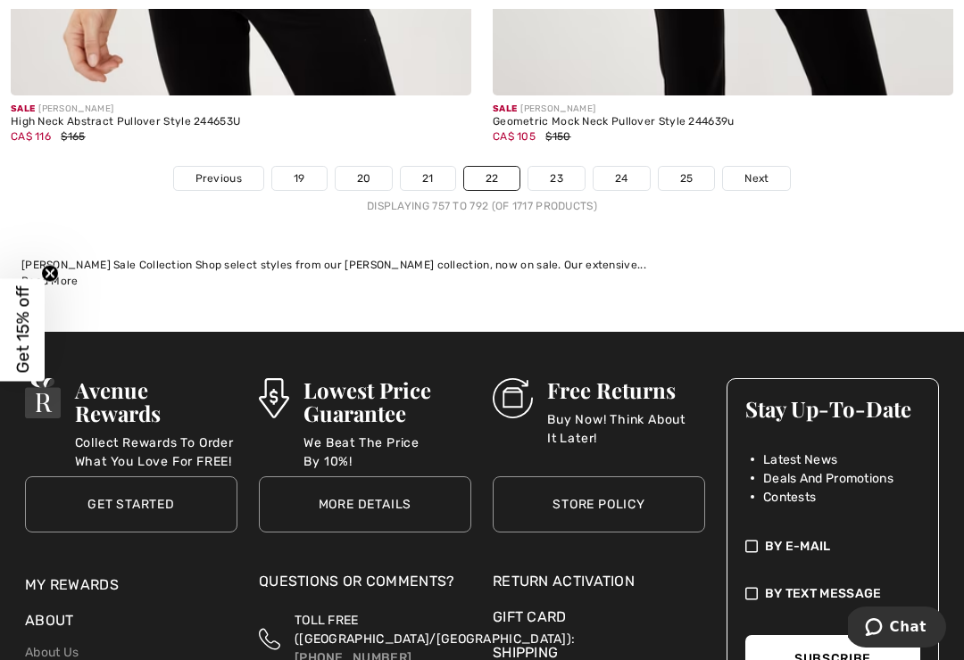
click at [552, 168] on link "23" at bounding box center [556, 178] width 56 height 23
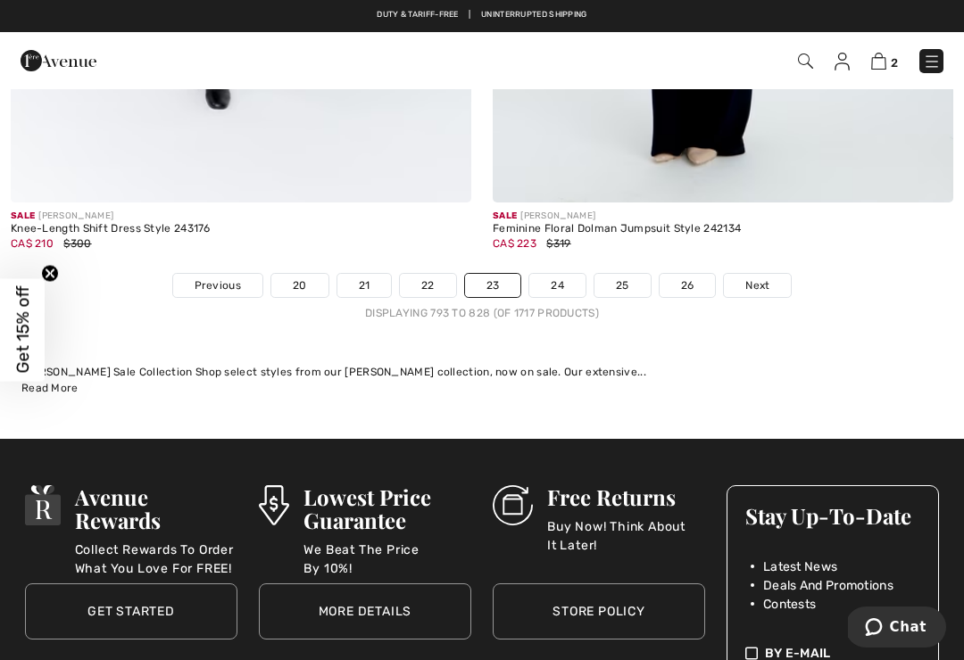
scroll to position [14190, 0]
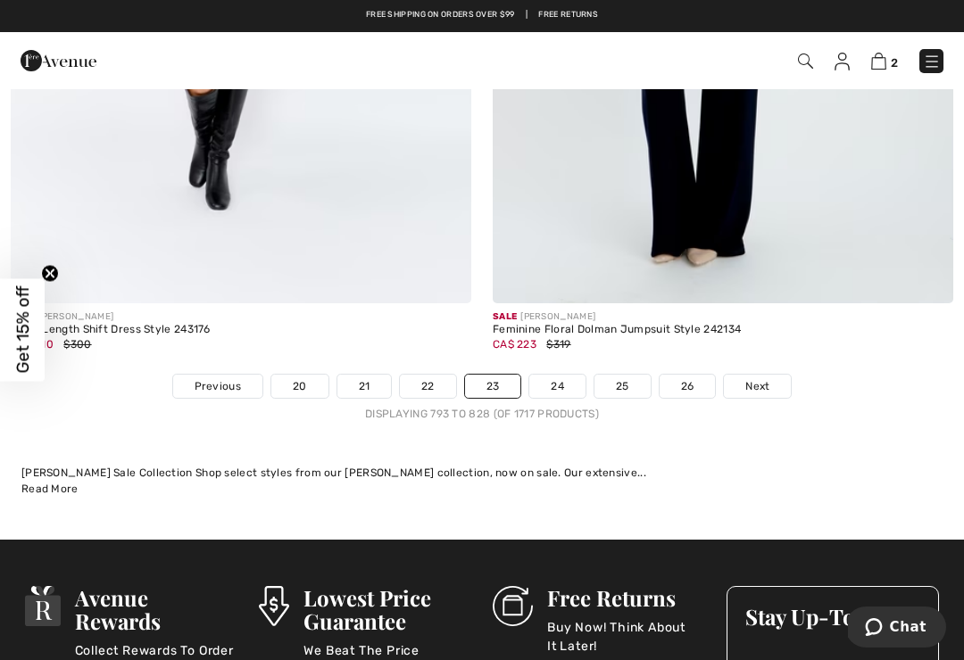
click at [562, 377] on link "24" at bounding box center [557, 386] width 56 height 23
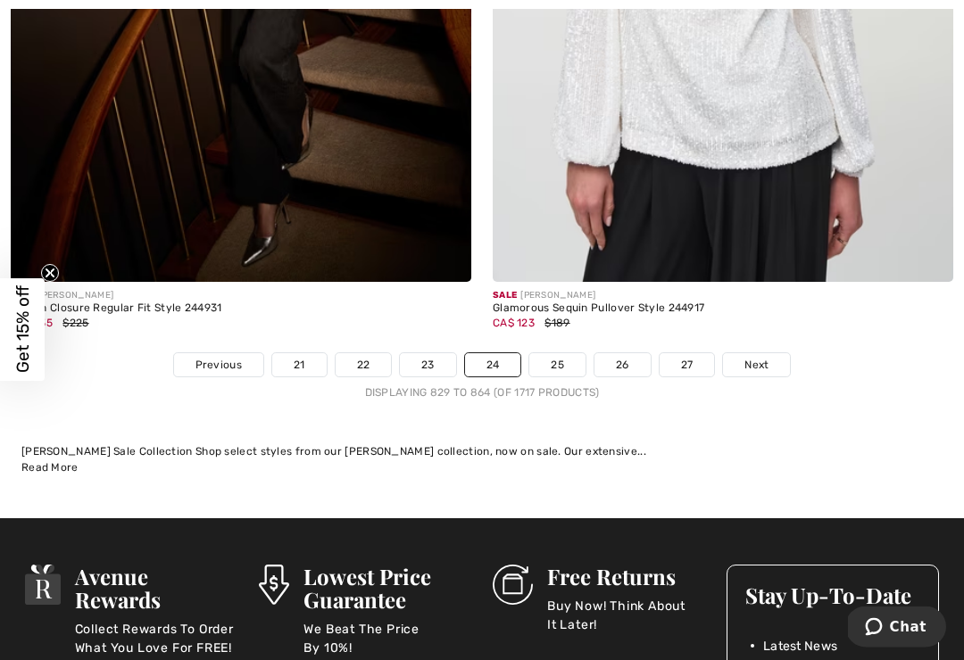
scroll to position [14418, 0]
click at [567, 353] on link "25" at bounding box center [557, 364] width 56 height 23
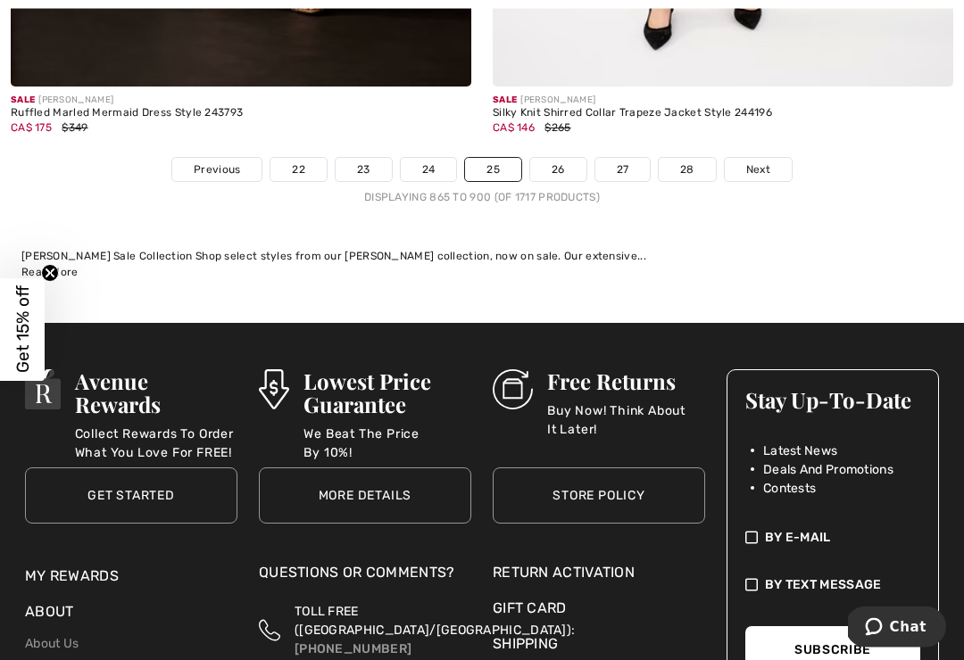
scroll to position [14465, 0]
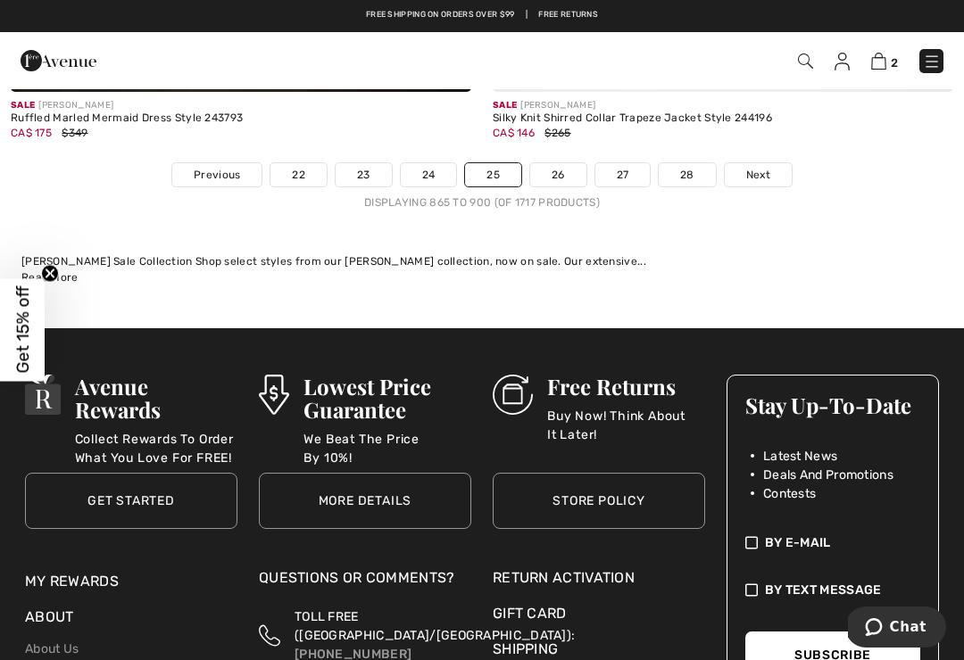
click at [564, 166] on link "26" at bounding box center [558, 174] width 56 height 23
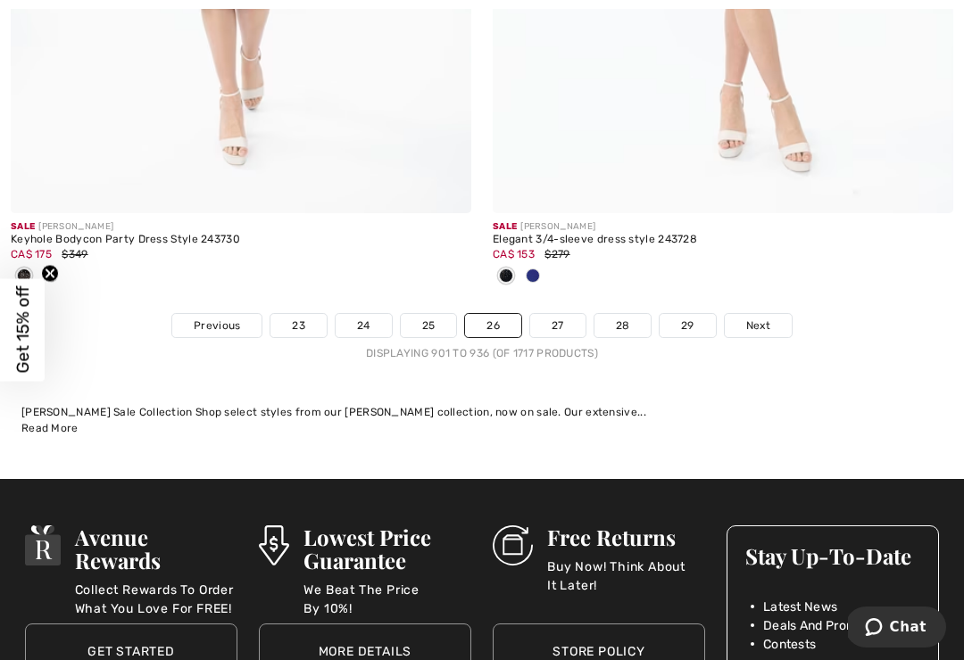
scroll to position [14698, 0]
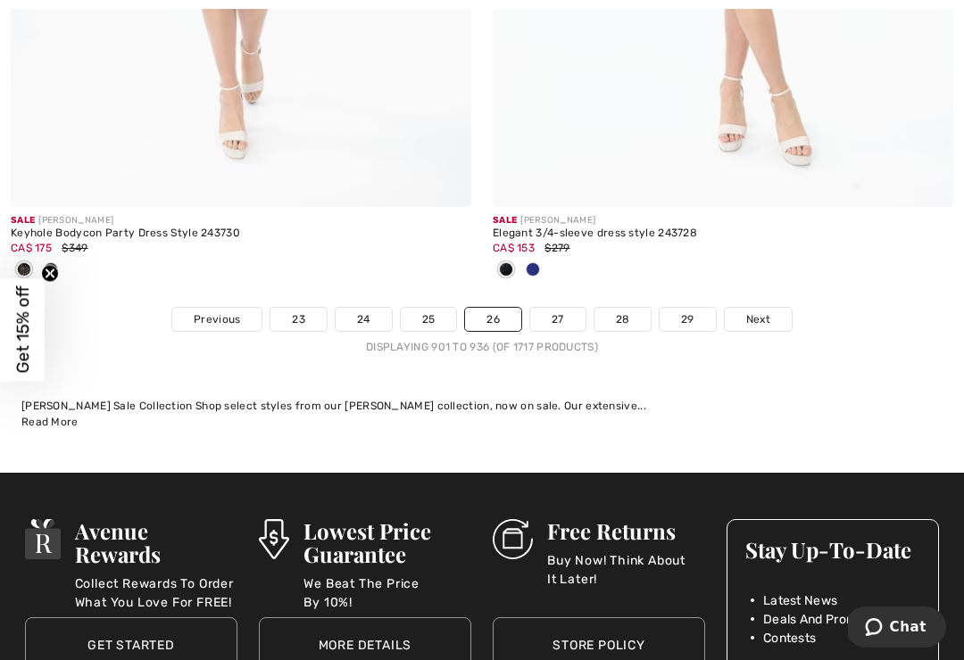
click at [559, 308] on link "27" at bounding box center [557, 319] width 55 height 23
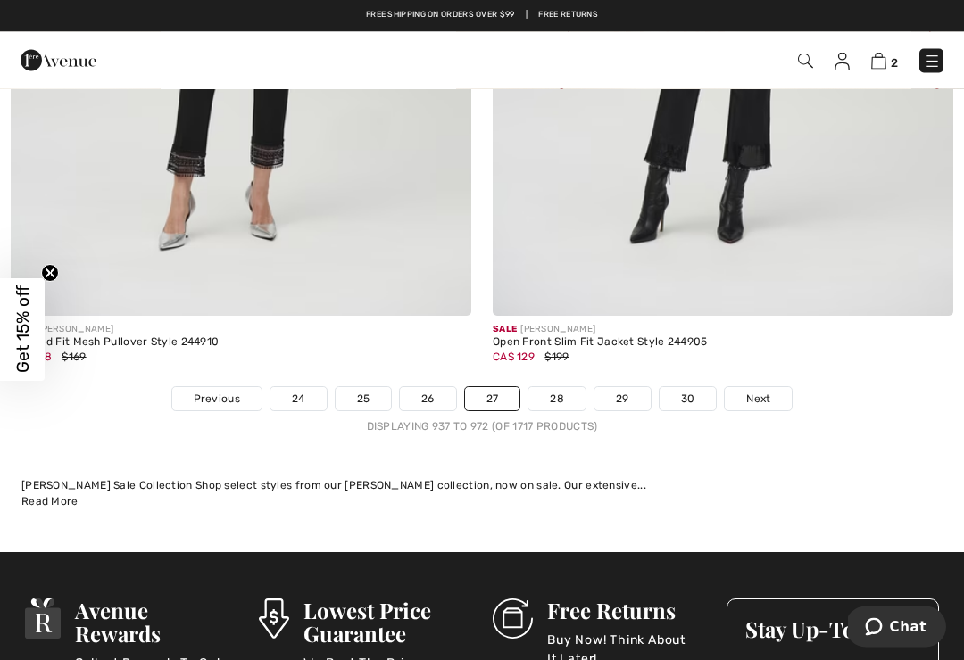
scroll to position [14346, 0]
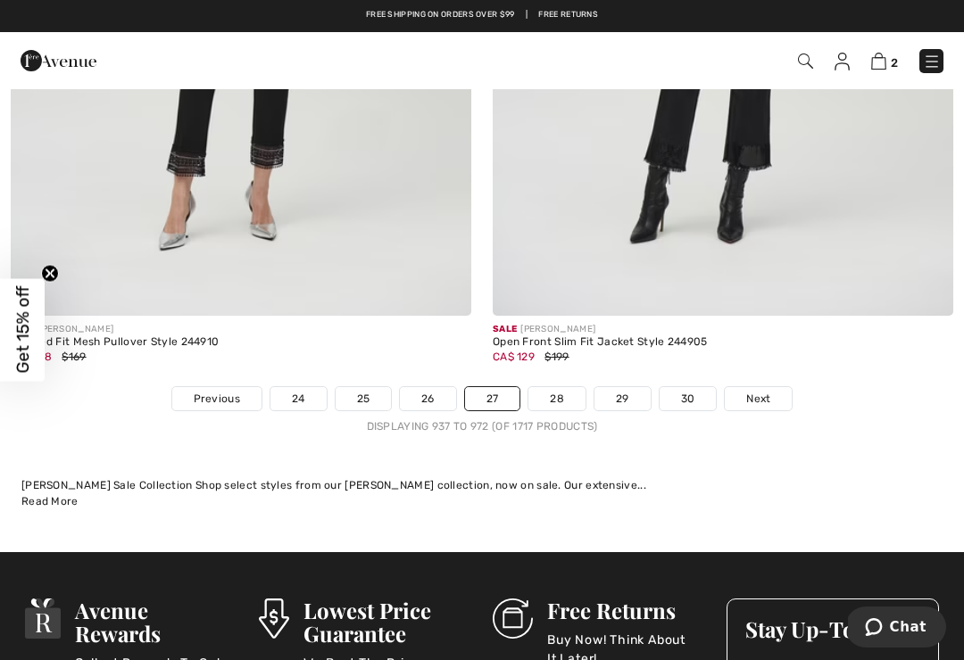
click at [562, 387] on link "28" at bounding box center [556, 398] width 57 height 23
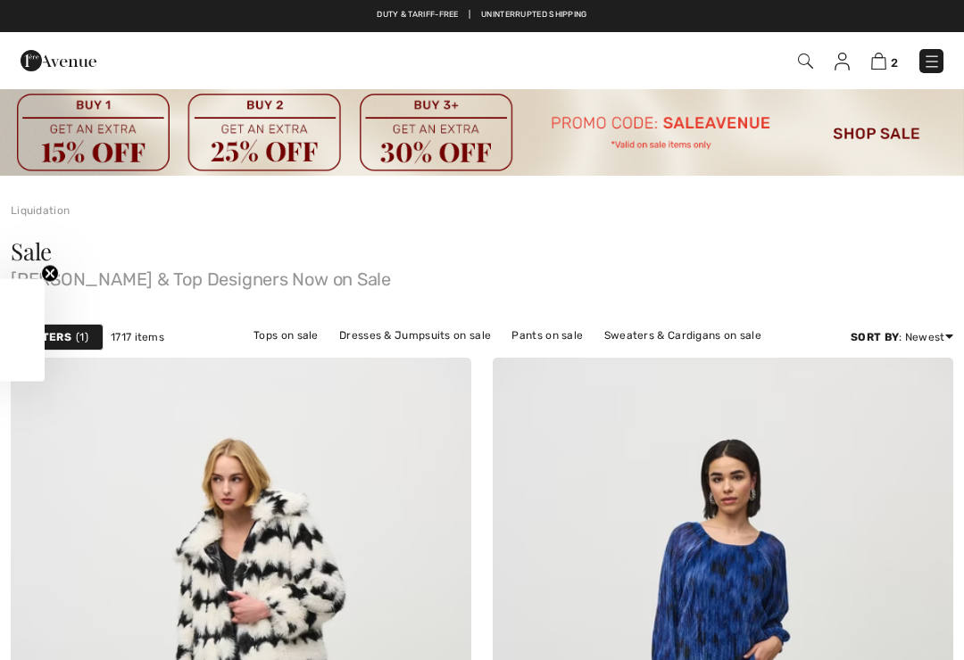
checkbox input "true"
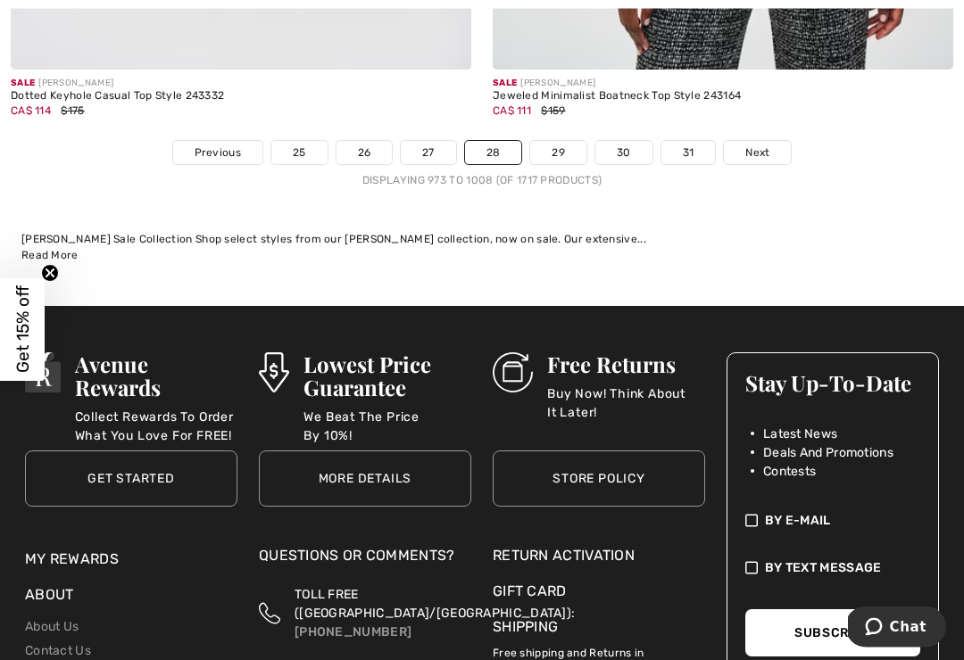
scroll to position [14369, 0]
click at [563, 141] on link "29" at bounding box center [558, 152] width 56 height 23
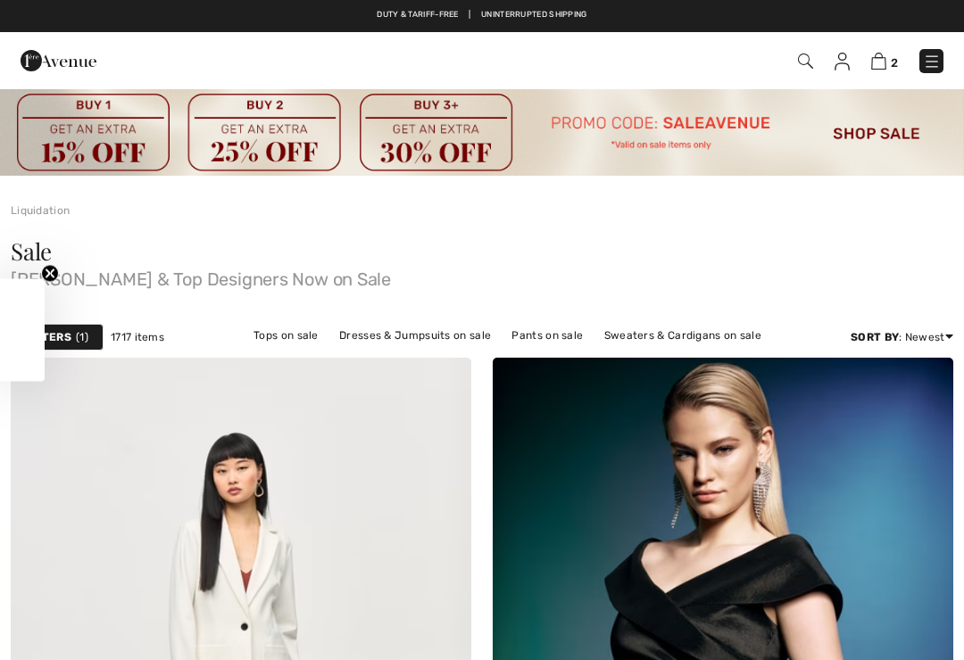
checkbox input "true"
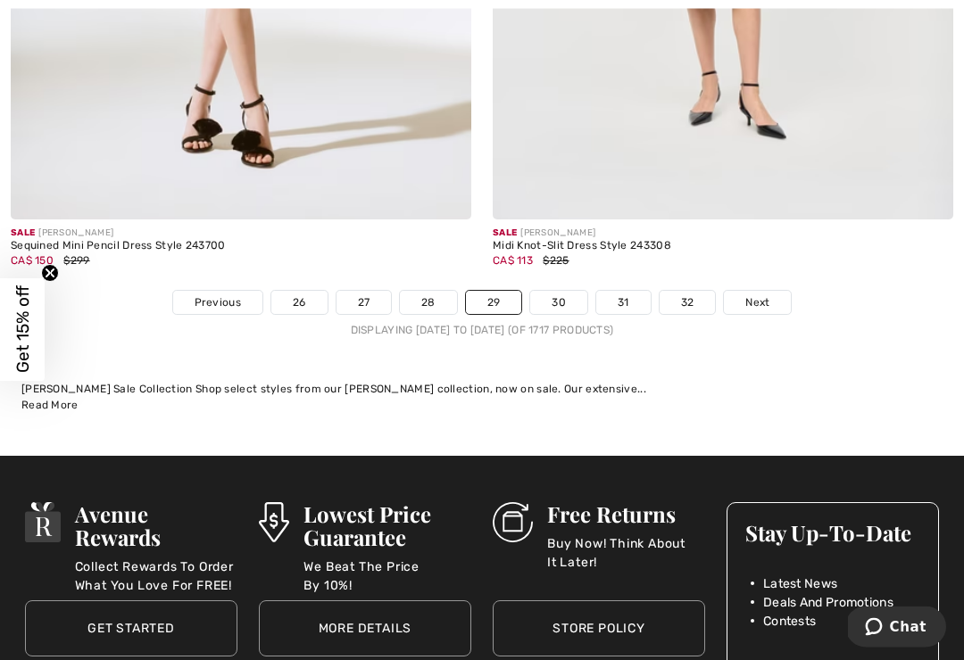
scroll to position [14450, 0]
click at [565, 300] on link "30" at bounding box center [558, 302] width 57 height 23
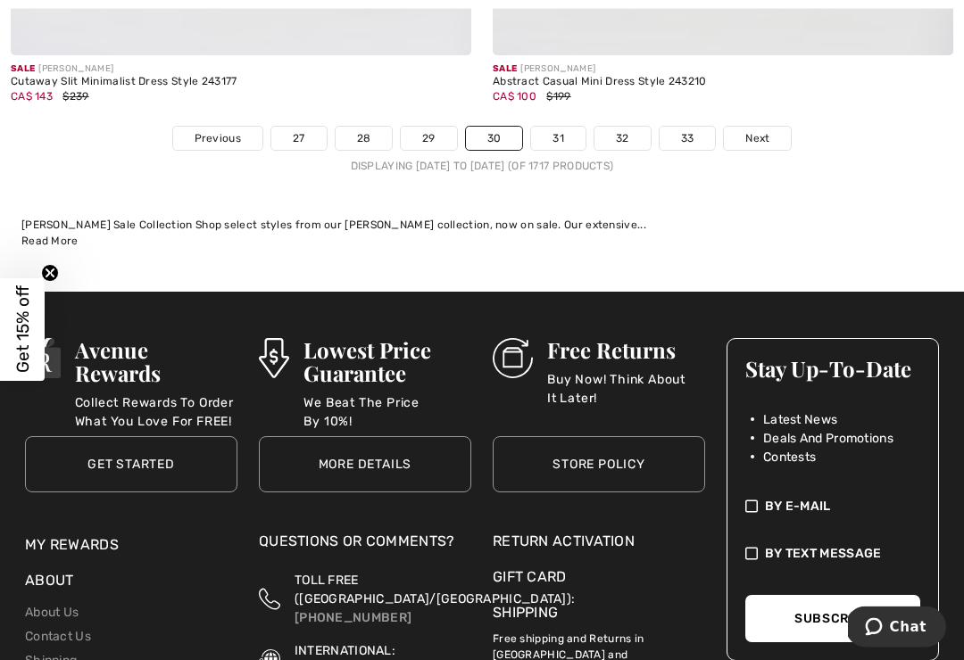
scroll to position [14586, 0]
click at [557, 130] on link "31" at bounding box center [558, 138] width 54 height 23
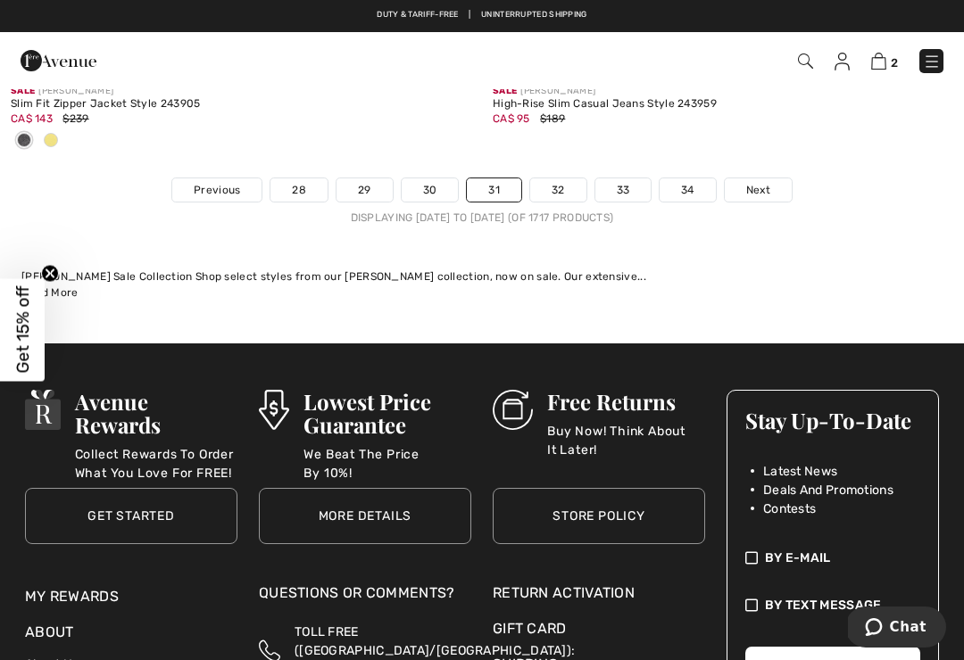
scroll to position [14369, 0]
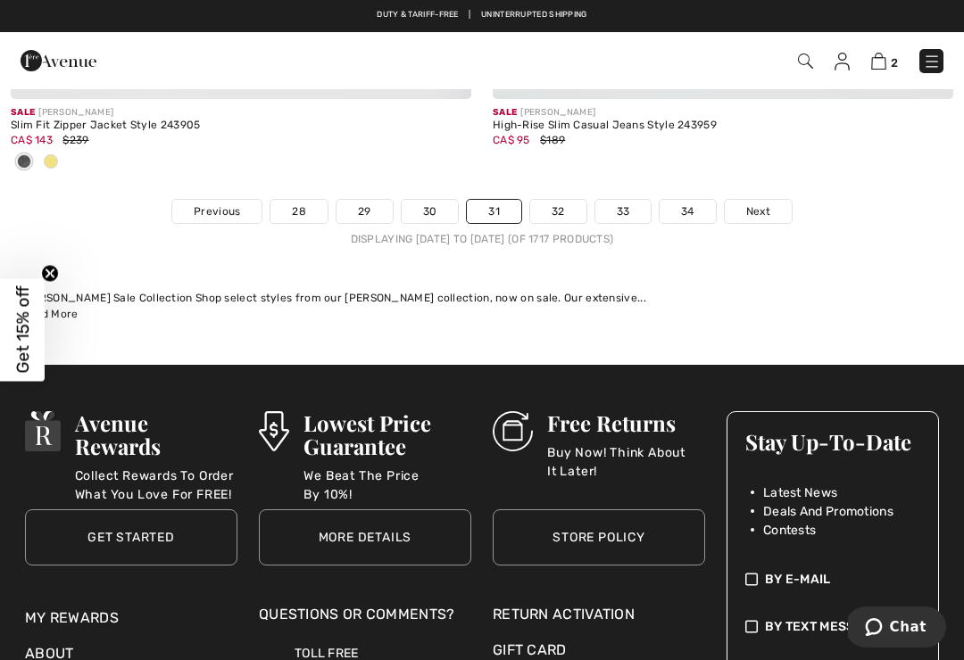
click at [557, 203] on link "32" at bounding box center [558, 211] width 56 height 23
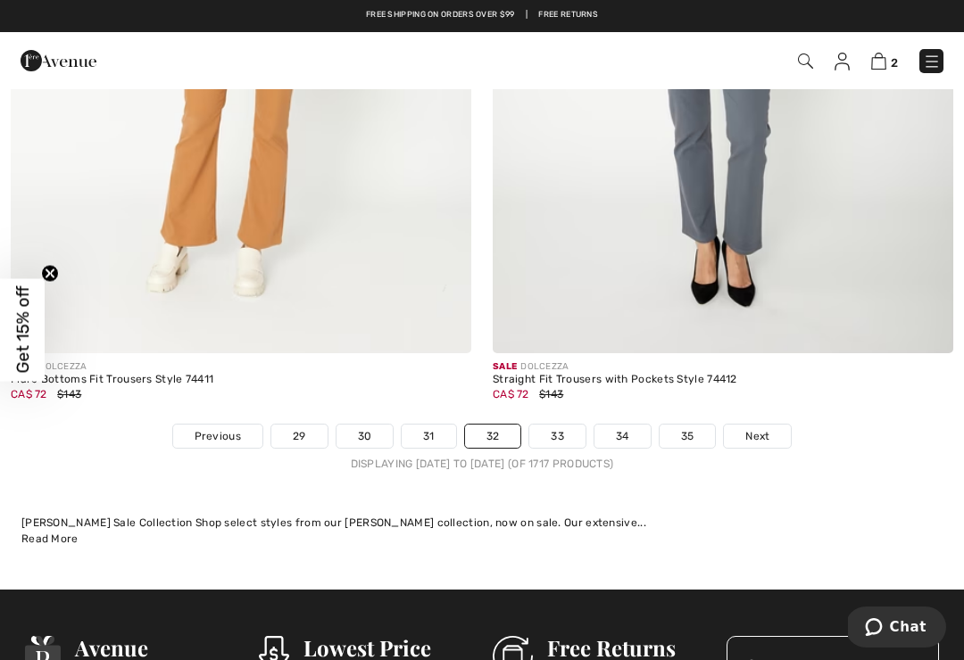
scroll to position [14141, 0]
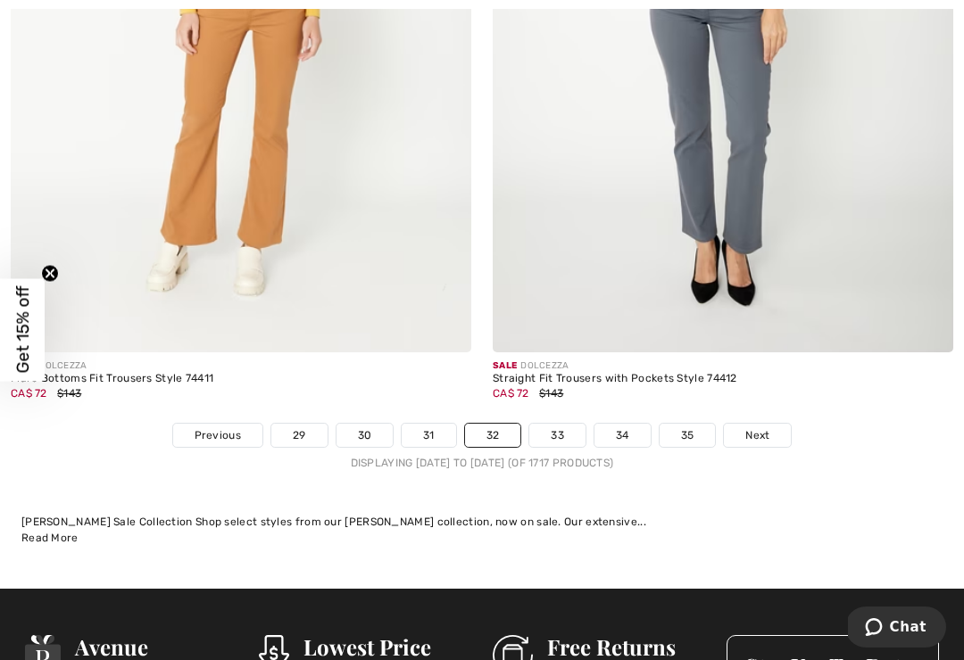
click at [560, 424] on link "33" at bounding box center [557, 435] width 56 height 23
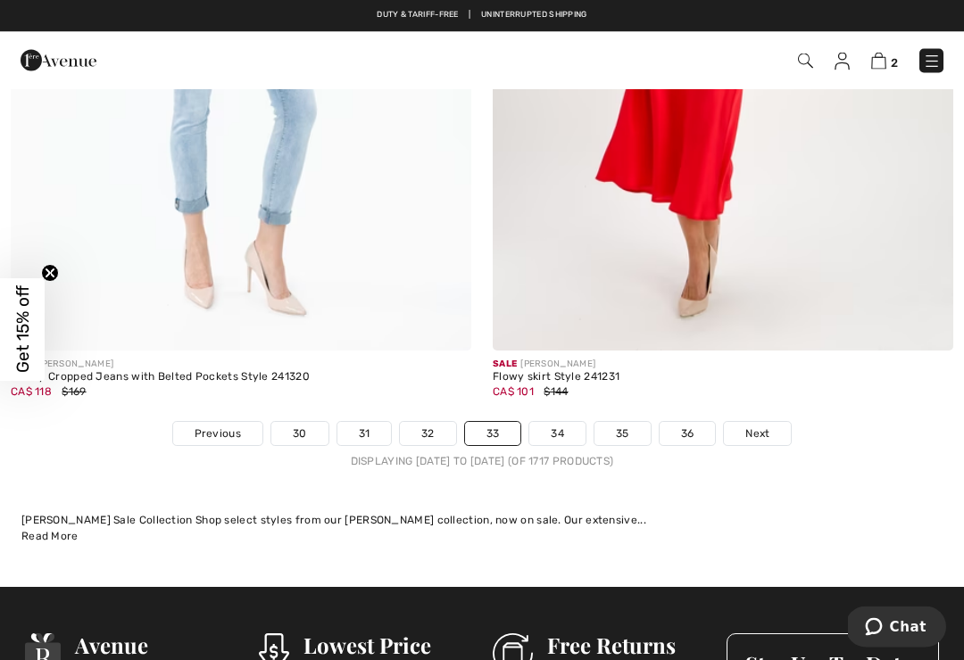
scroll to position [14202, 0]
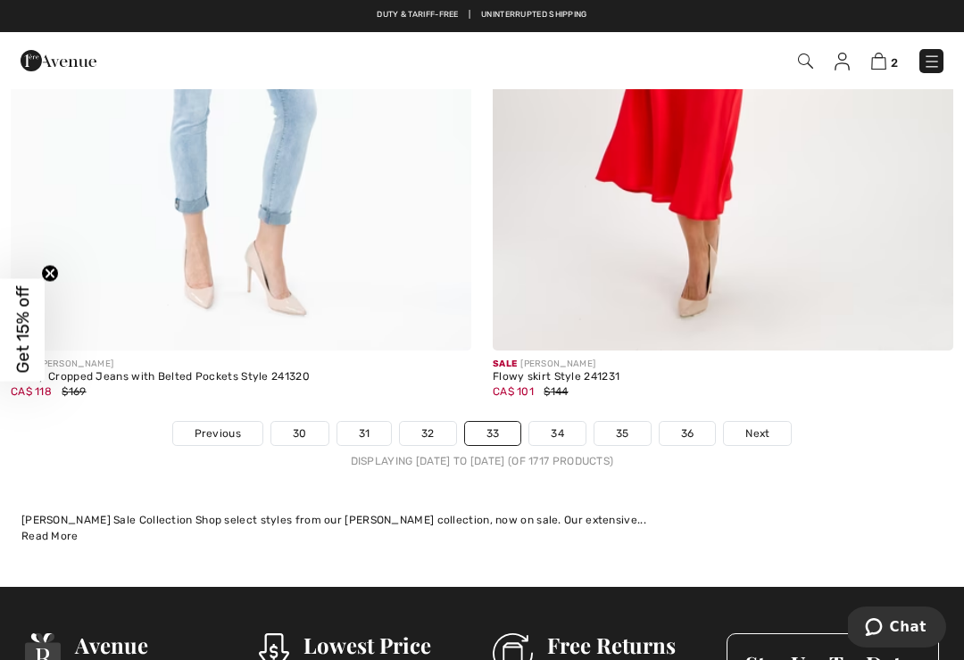
click at [554, 422] on link "34" at bounding box center [557, 433] width 56 height 23
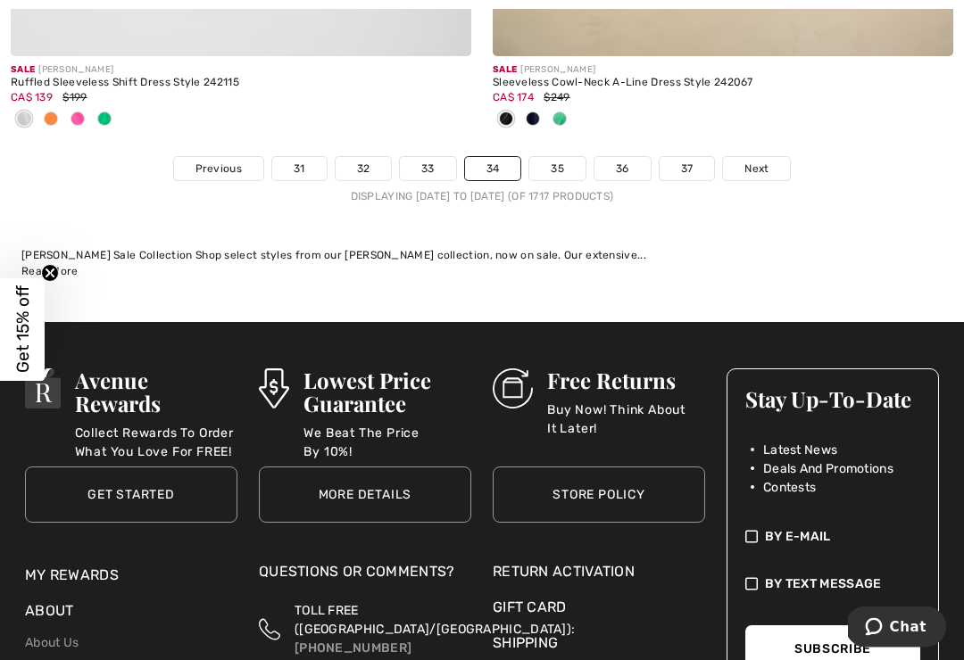
scroll to position [14677, 0]
click at [559, 157] on link "35" at bounding box center [557, 168] width 56 height 23
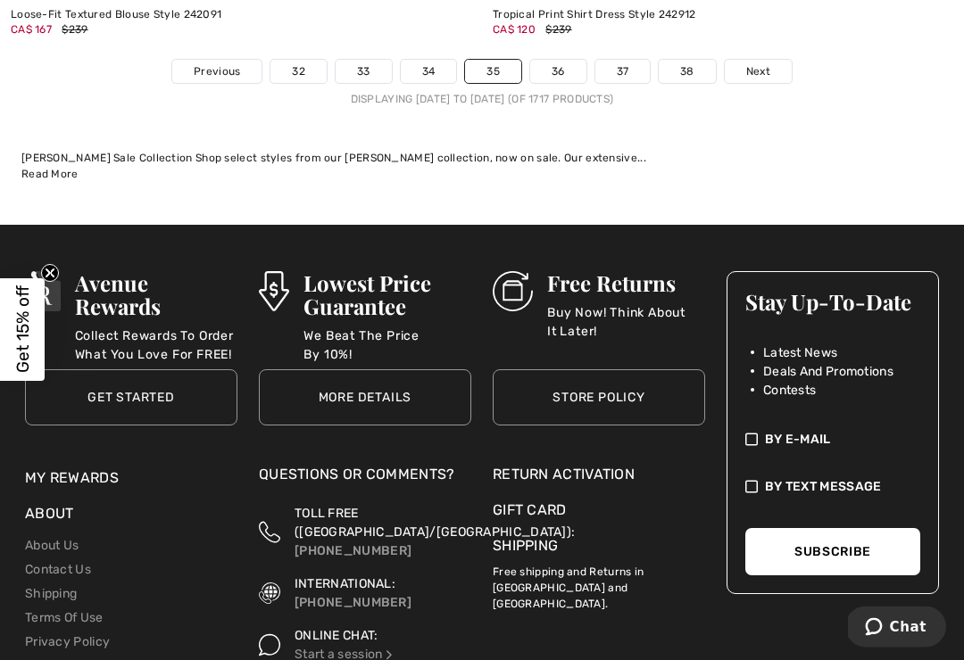
scroll to position [14829, 0]
click at [570, 60] on link "36" at bounding box center [558, 71] width 56 height 23
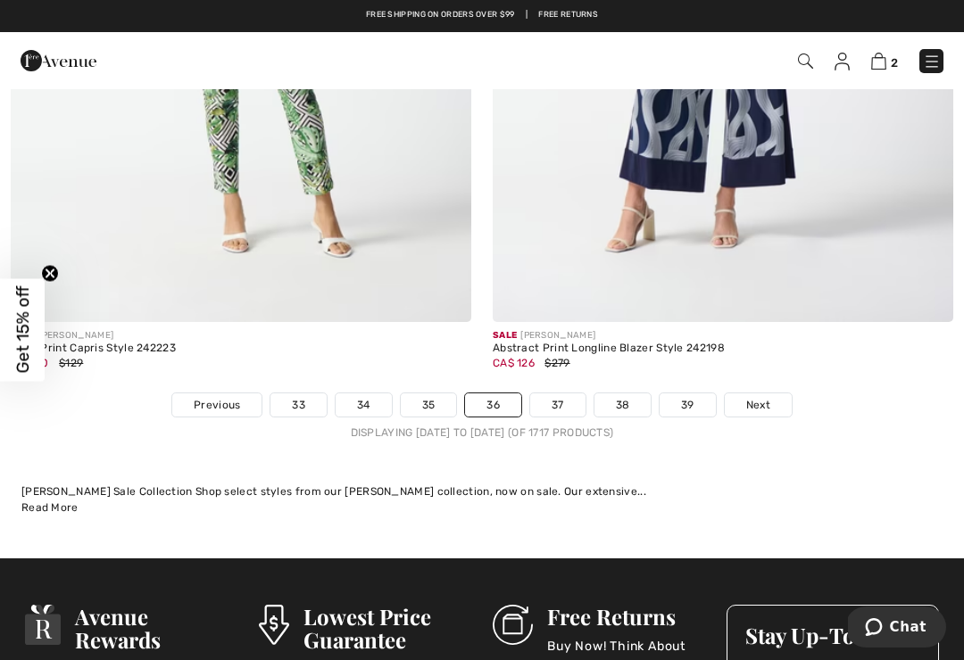
scroll to position [14208, 0]
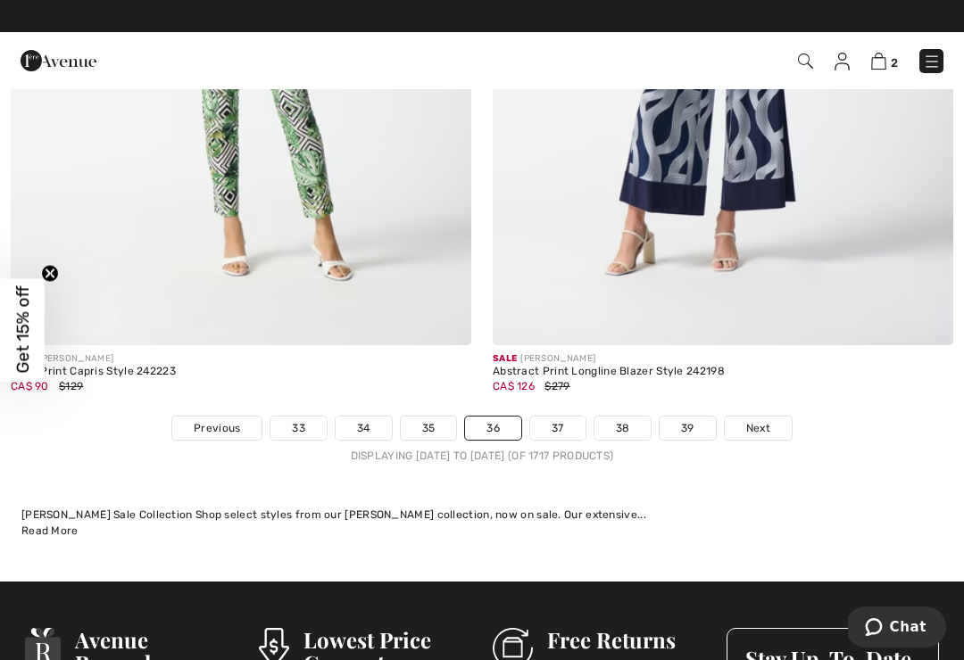
click at [569, 417] on link "37" at bounding box center [557, 428] width 55 height 23
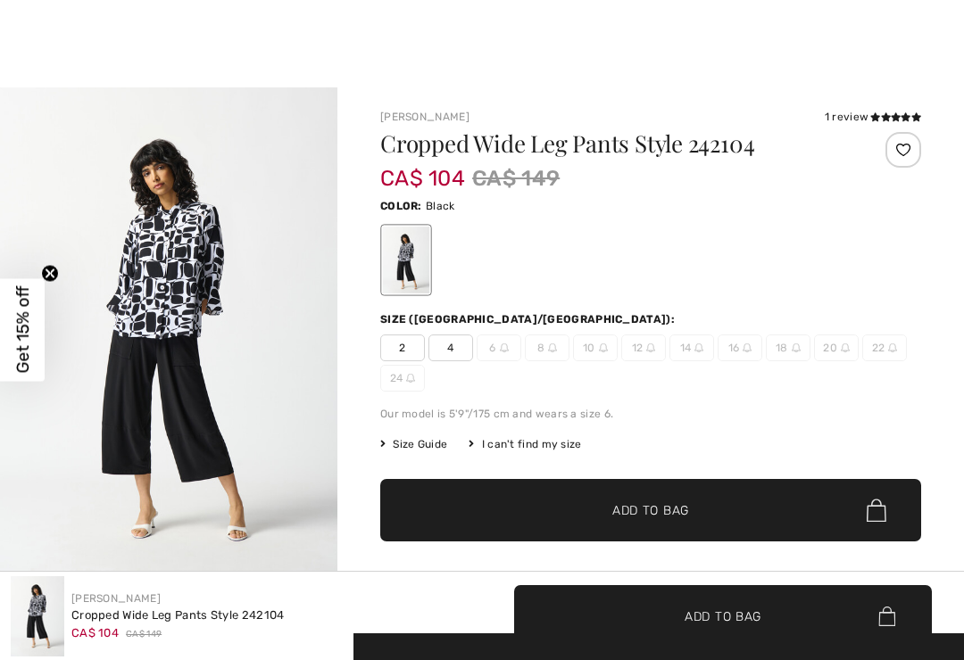
checkbox input "true"
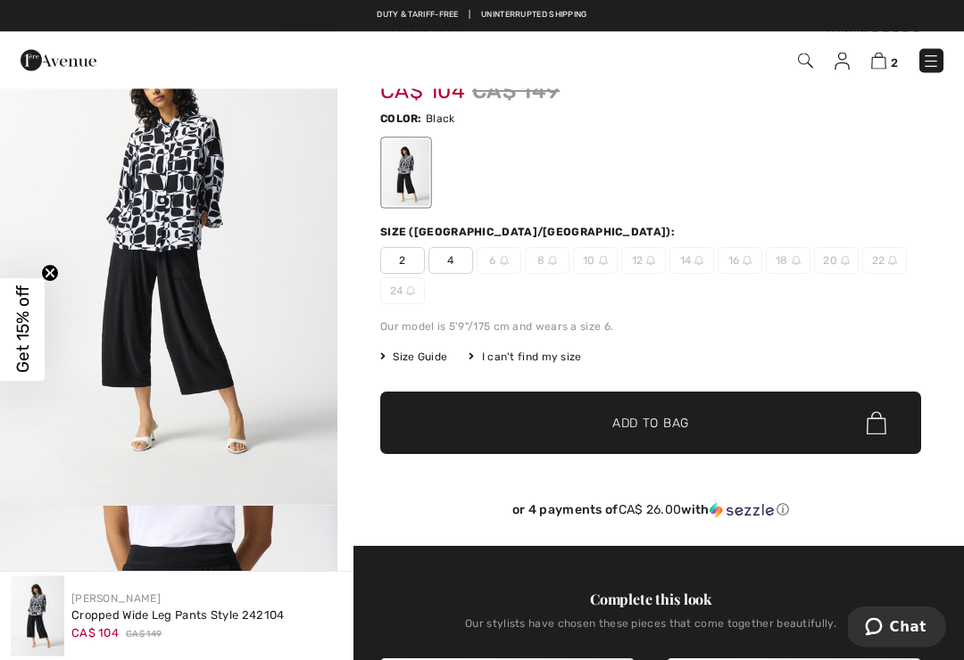
scroll to position [62, 0]
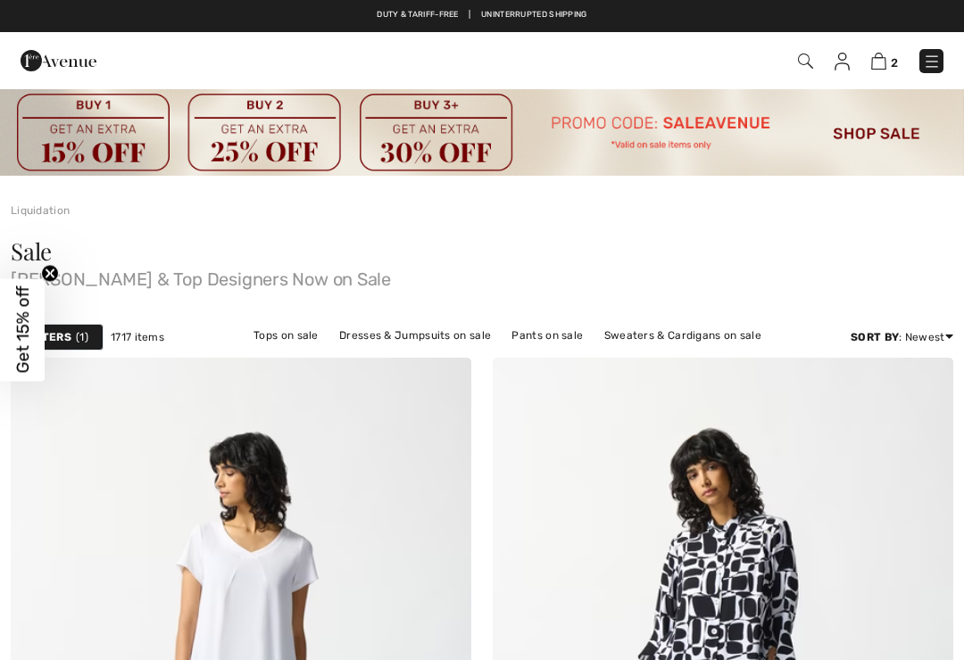
checkbox input "true"
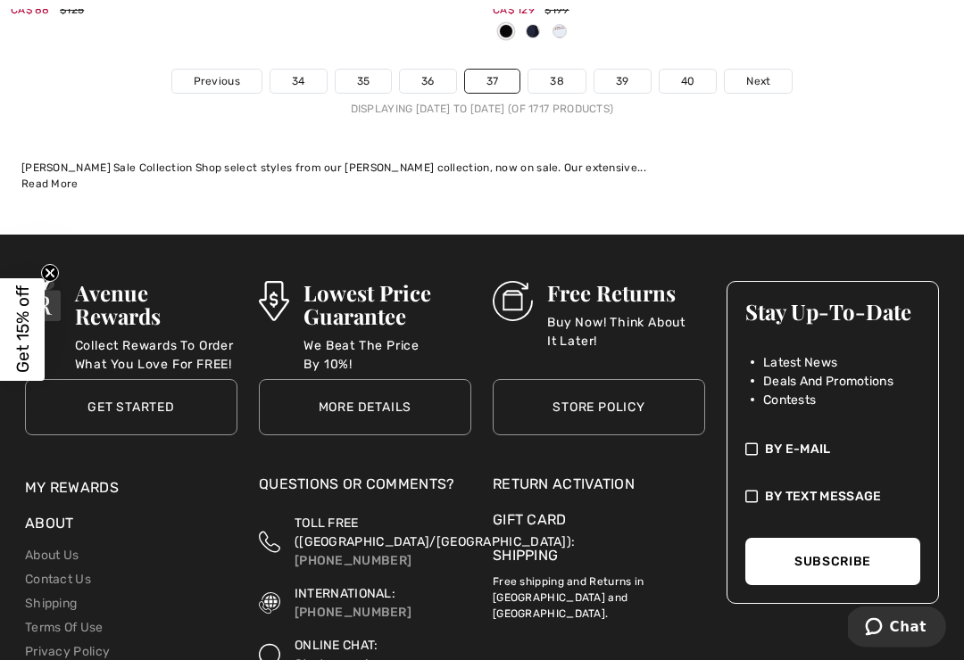
scroll to position [14996, 0]
click at [556, 70] on link "38" at bounding box center [556, 81] width 57 height 23
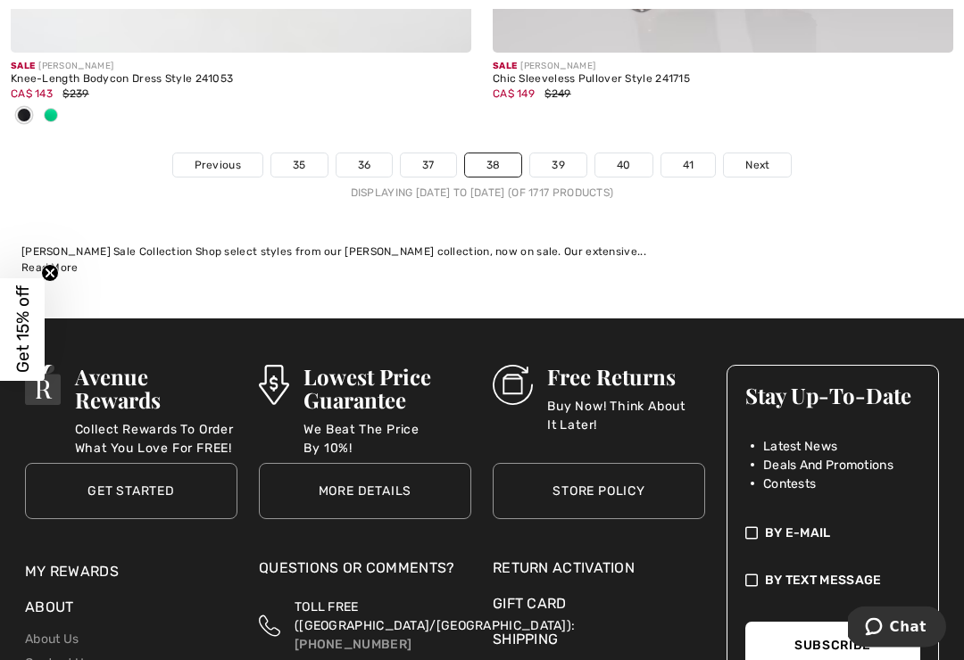
scroll to position [14902, 0]
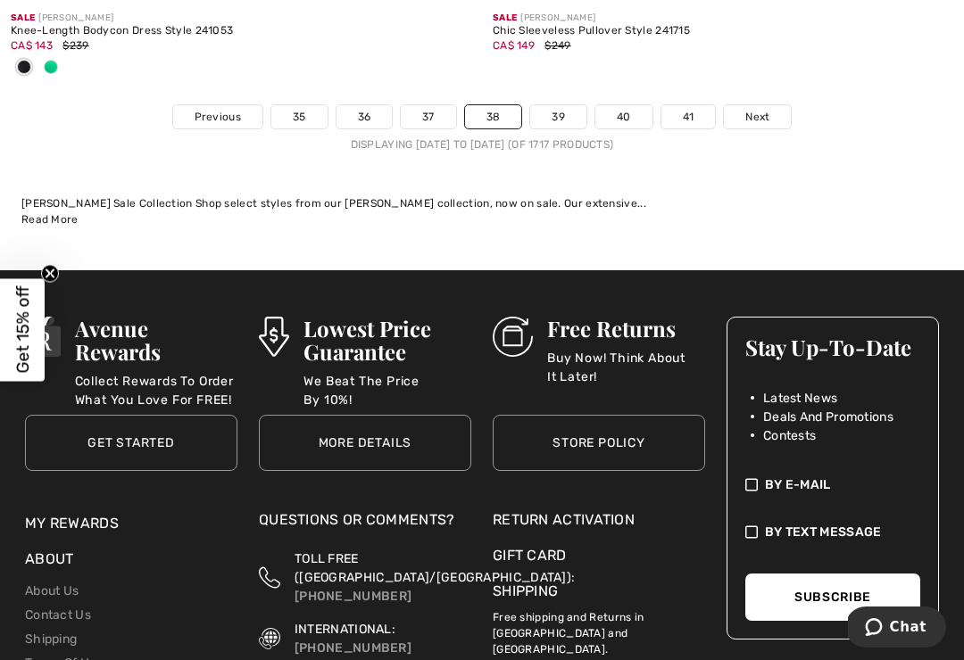
click at [561, 108] on link "39" at bounding box center [558, 116] width 56 height 23
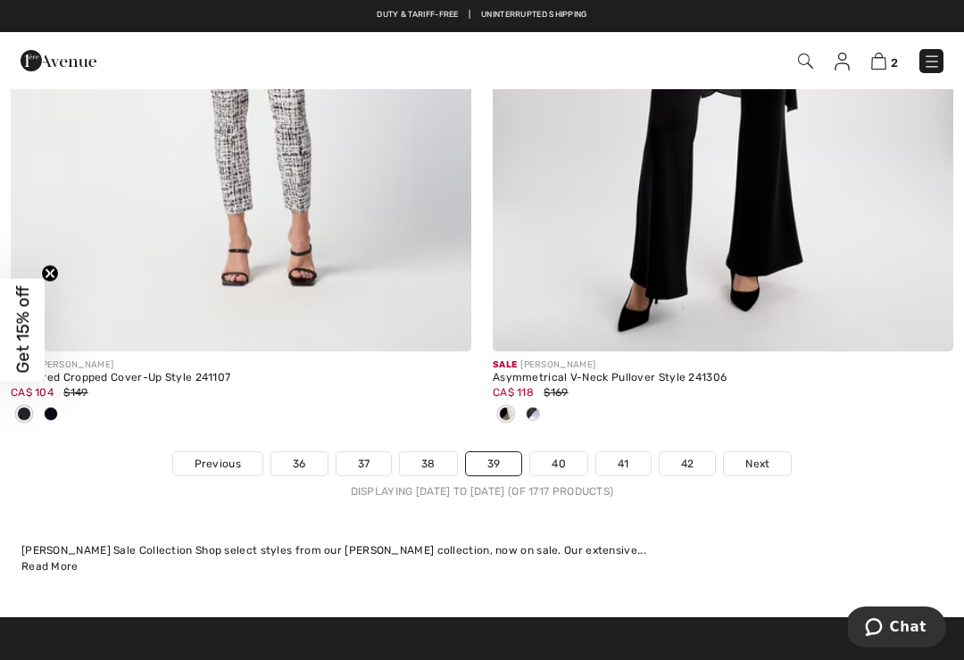
scroll to position [14177, 0]
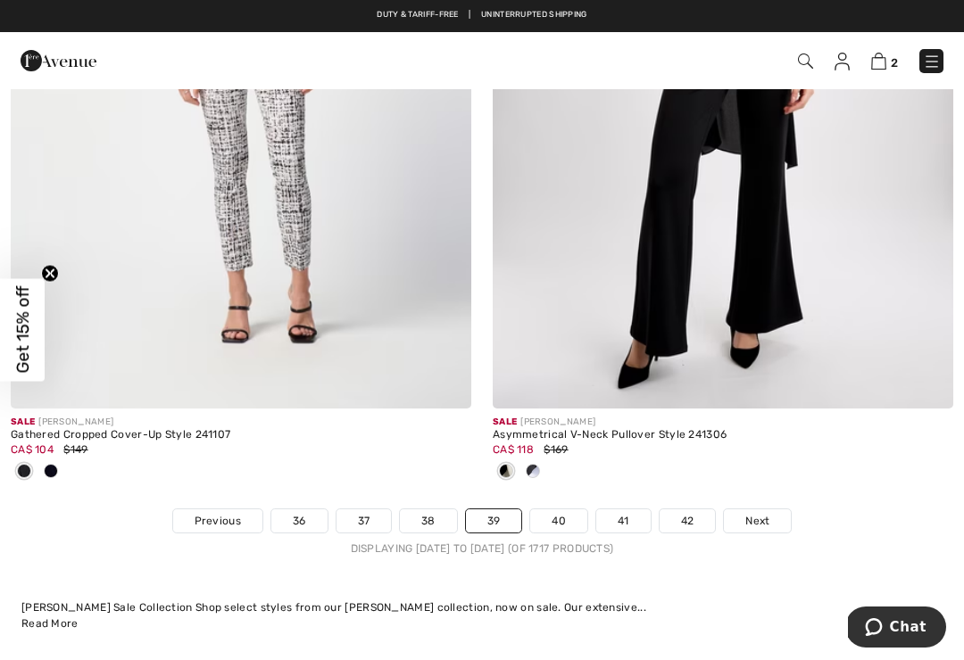
click at [568, 510] on link "40" at bounding box center [558, 521] width 57 height 23
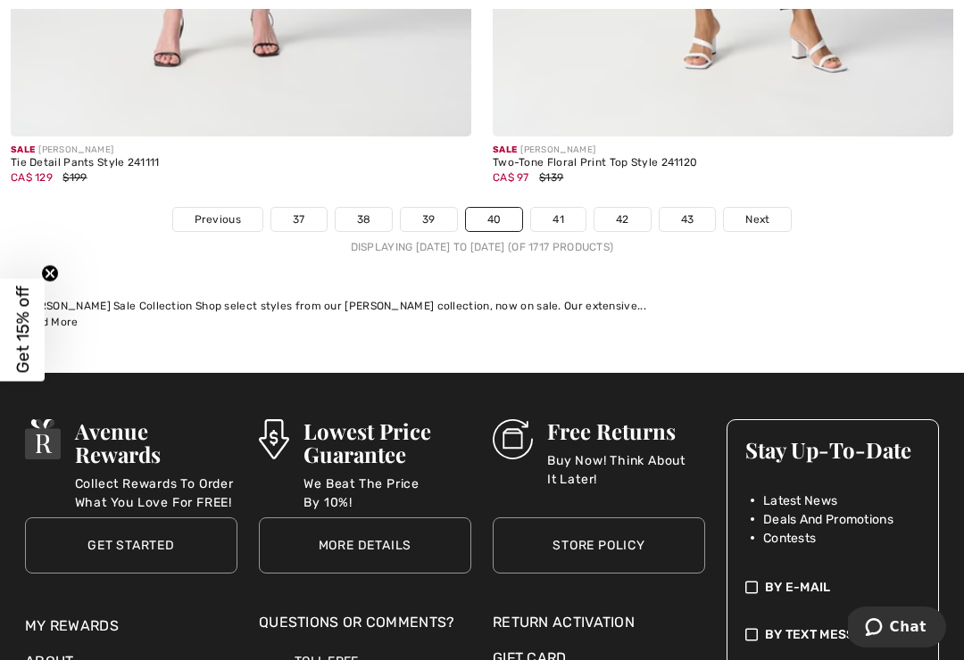
scroll to position [14448, 0]
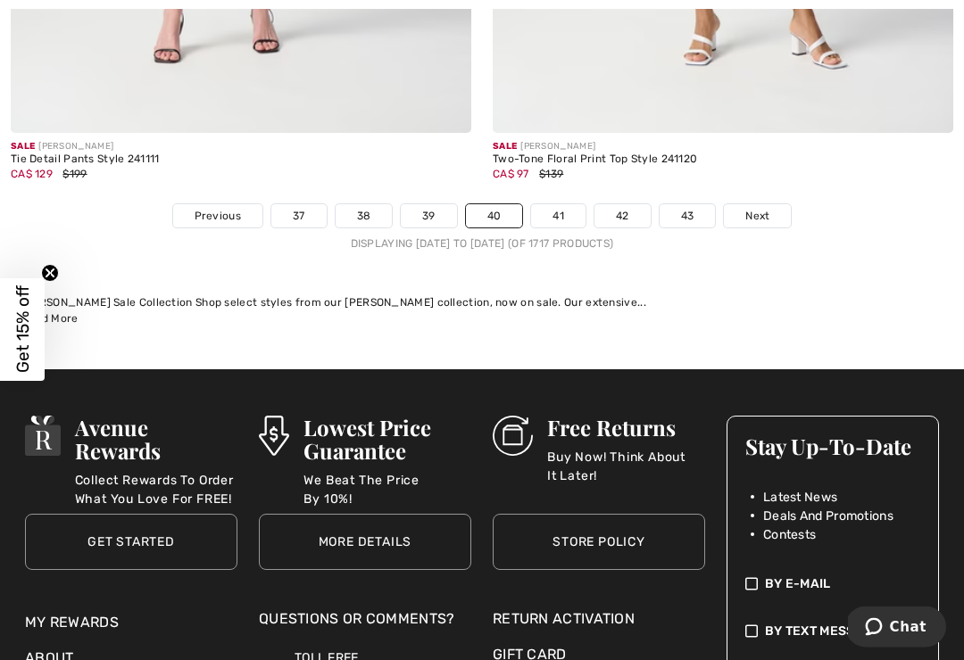
click at [568, 205] on link "41" at bounding box center [558, 216] width 54 height 23
